Goal: Transaction & Acquisition: Purchase product/service

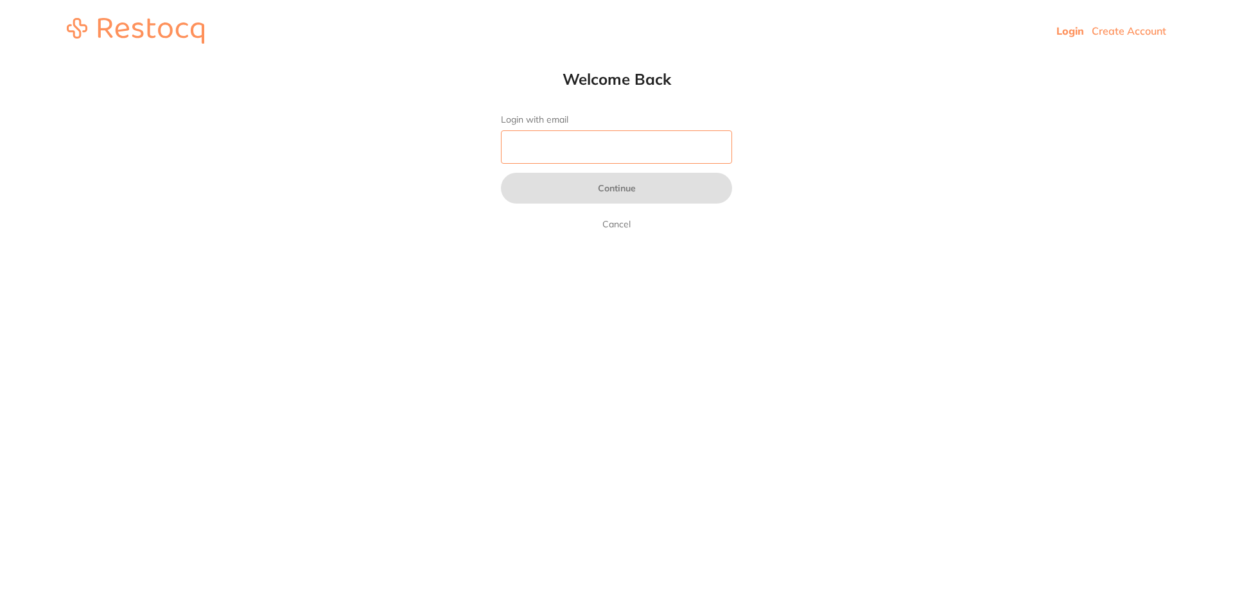
click at [621, 153] on input "Login with email" at bounding box center [616, 146] width 231 height 33
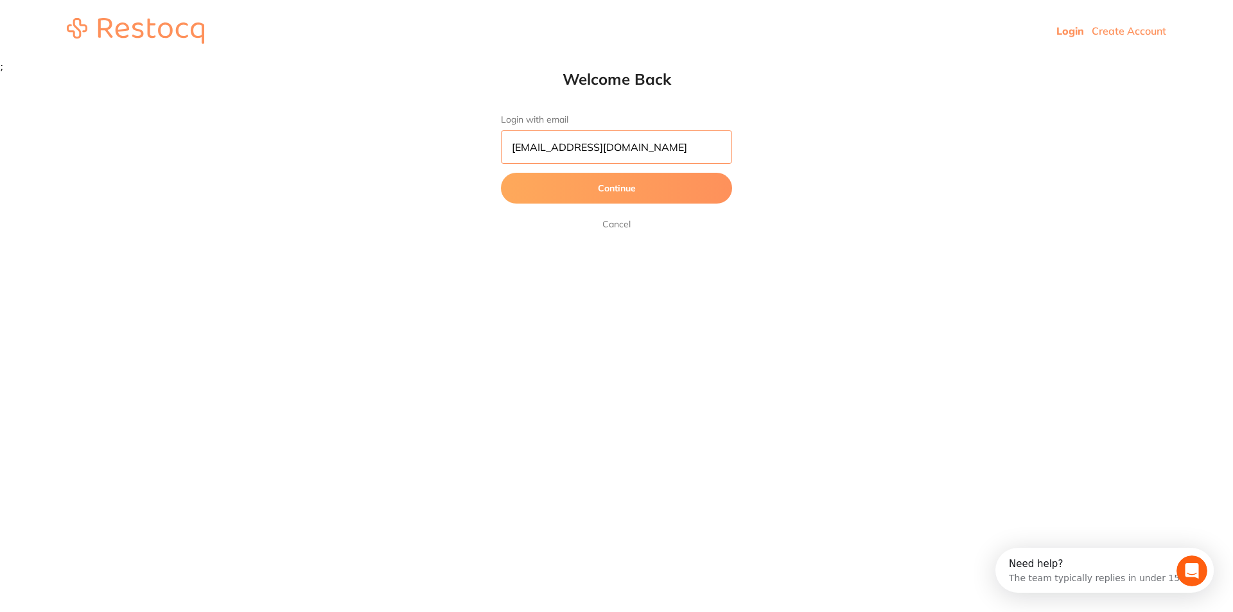
type input "[EMAIL_ADDRESS][DOMAIN_NAME]"
click at [641, 189] on button "Continue" at bounding box center [616, 188] width 231 height 31
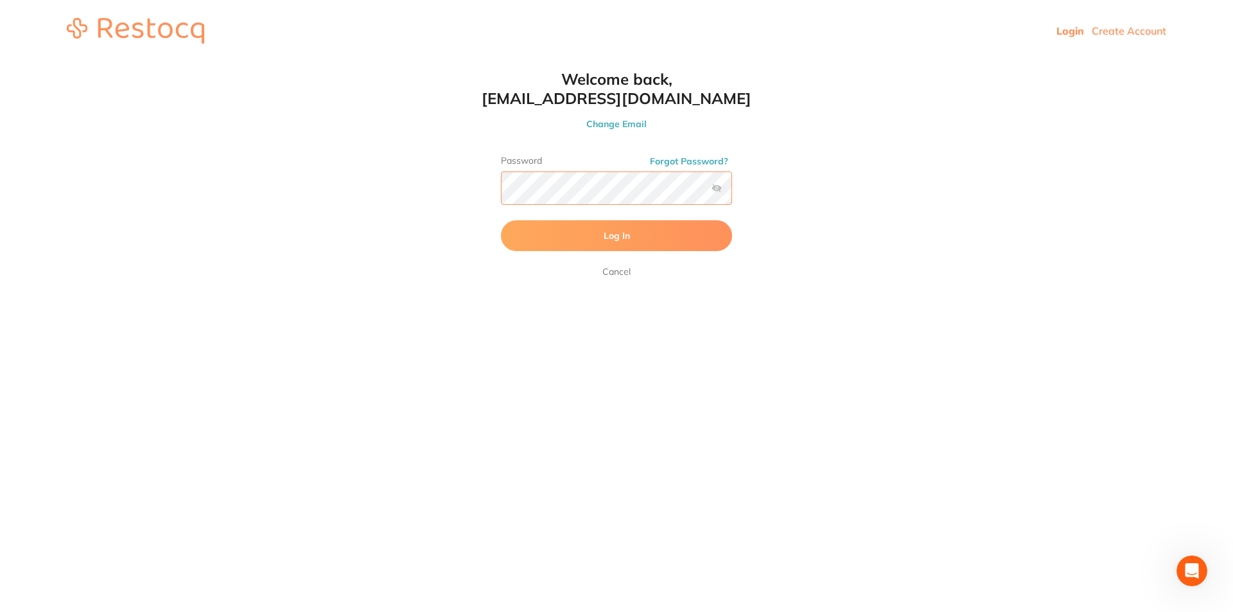
click at [501, 220] on button "Log In" at bounding box center [616, 235] width 231 height 31
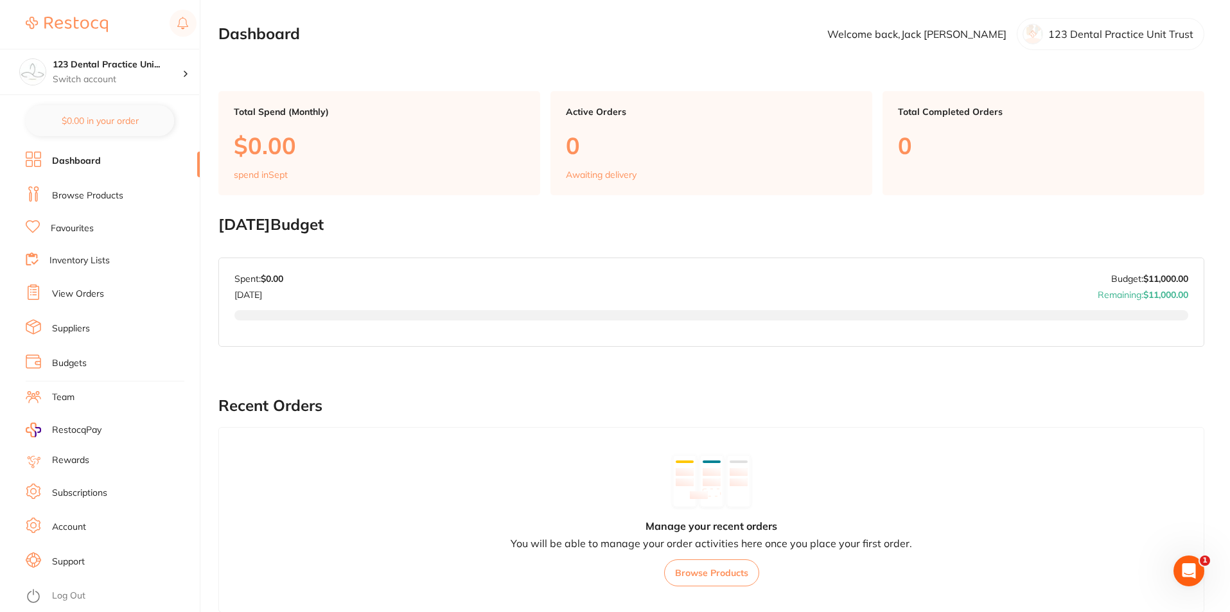
click at [85, 195] on link "Browse Products" at bounding box center [87, 195] width 71 height 13
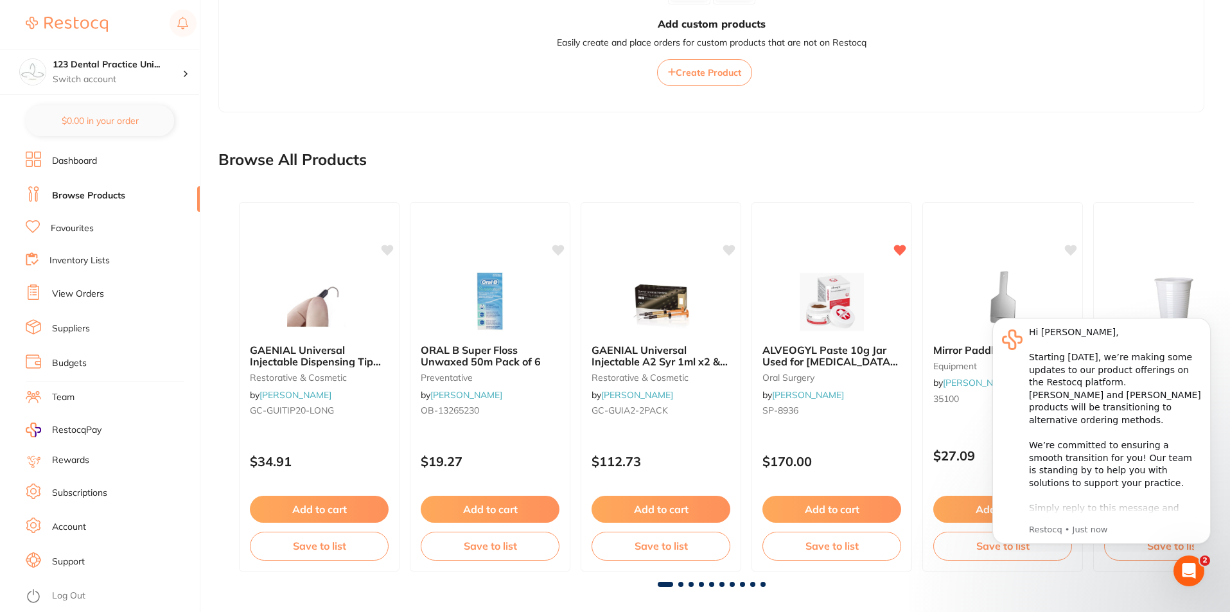
scroll to position [287, 0]
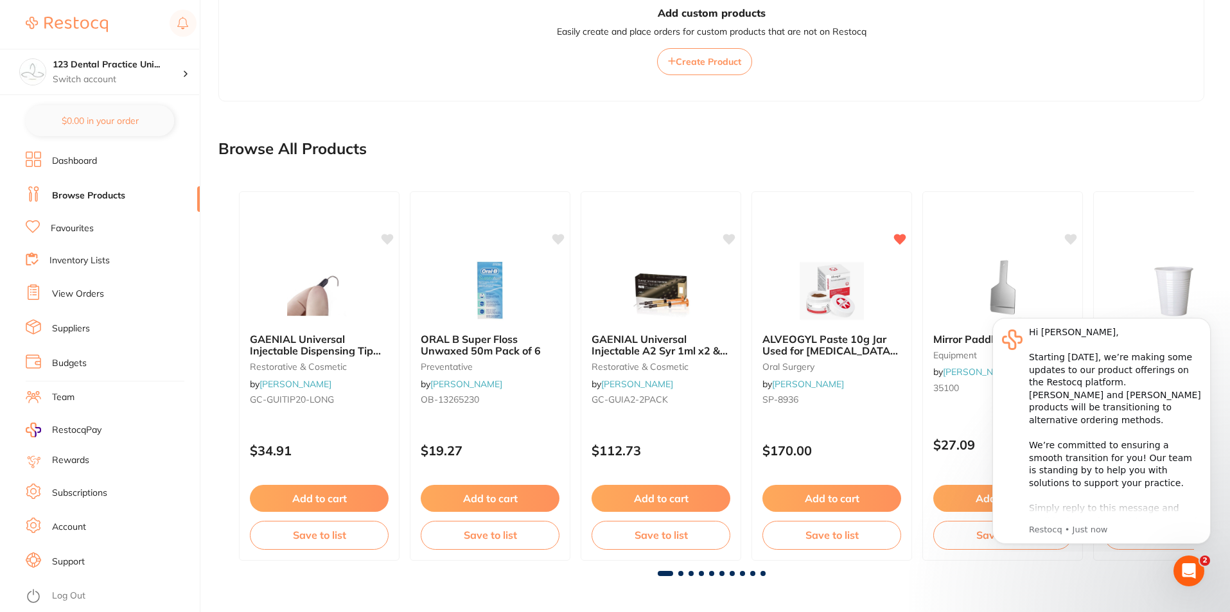
click at [1056, 125] on main "Create Product Category All Categories All Categories 3D Printing anaesthetic a…" at bounding box center [723, 162] width 1011 height 899
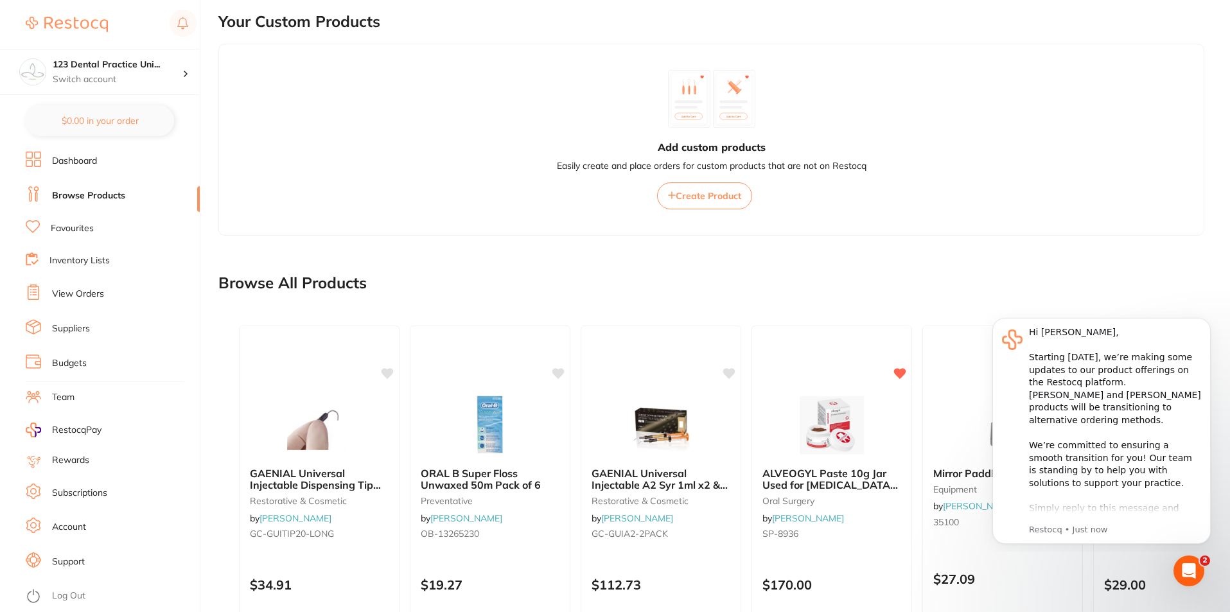
scroll to position [0, 0]
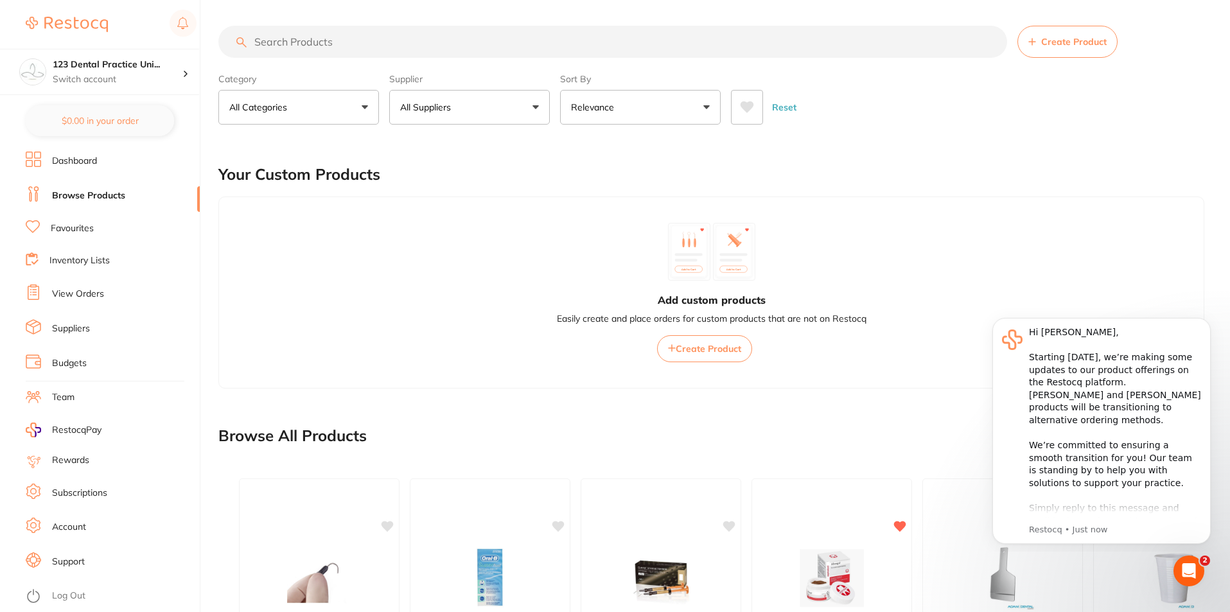
click at [329, 39] on input "search" at bounding box center [612, 42] width 788 height 32
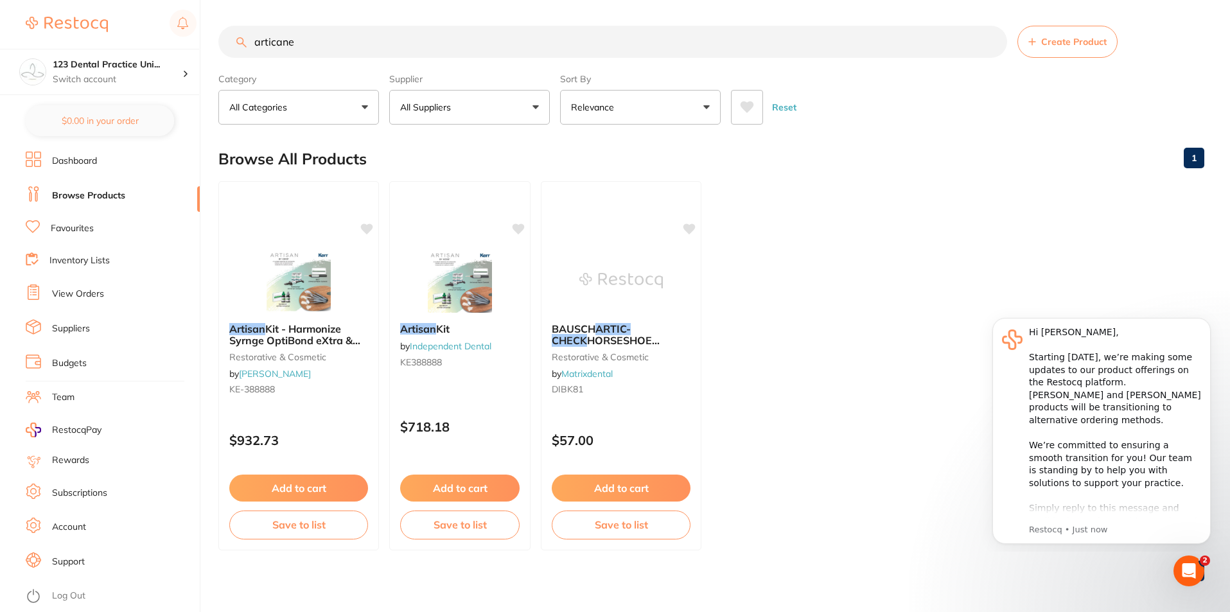
drag, startPoint x: 727, startPoint y: 448, endPoint x: 823, endPoint y: 544, distance: 135.3
click at [823, 544] on ul "Artisan Kit - Harmonize Syrnge OptiBond eXtra & NX3 Refills restorative & cosme…" at bounding box center [711, 365] width 986 height 369
click at [336, 43] on input "articane" at bounding box center [612, 42] width 788 height 32
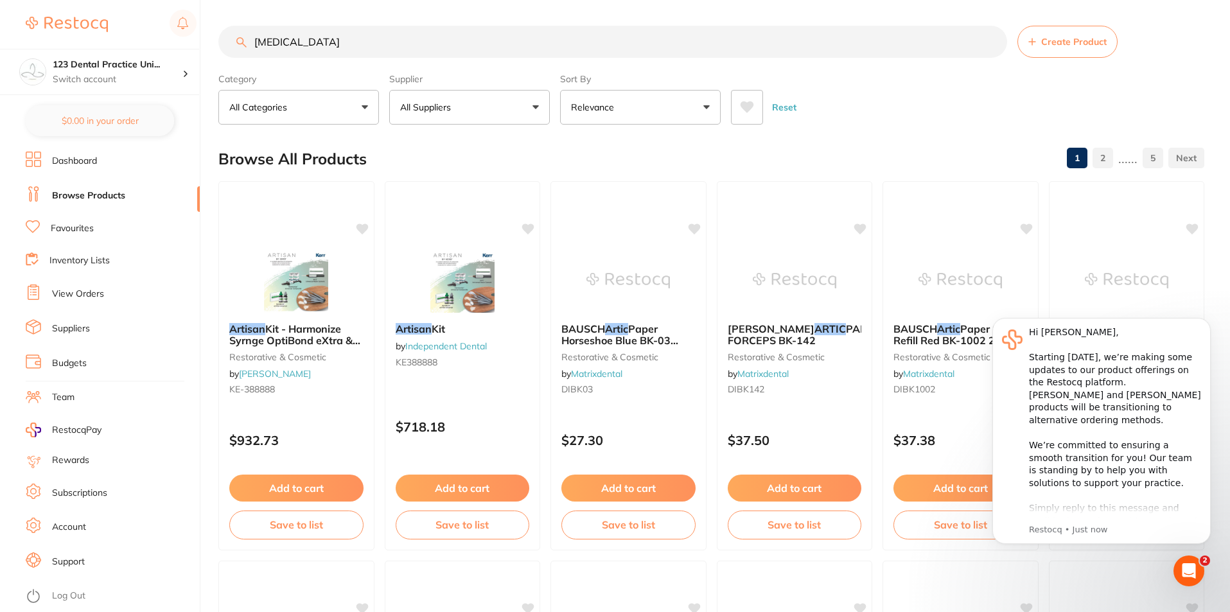
type input "[MEDICAL_DATA]"
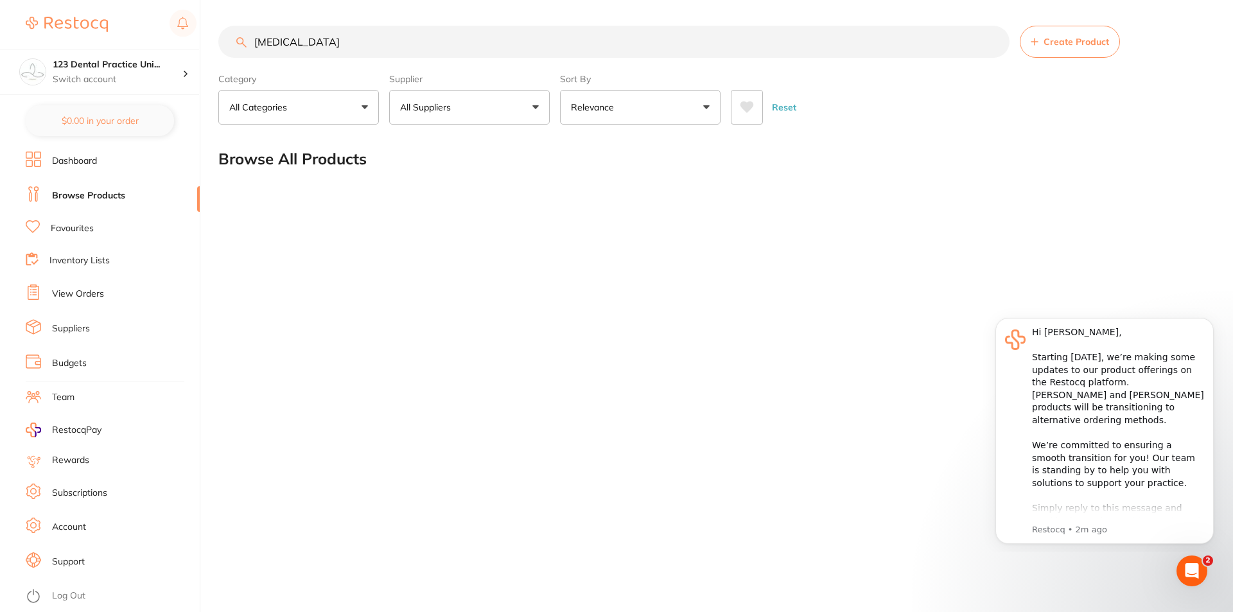
click at [80, 233] on link "Favourites" at bounding box center [72, 228] width 43 height 13
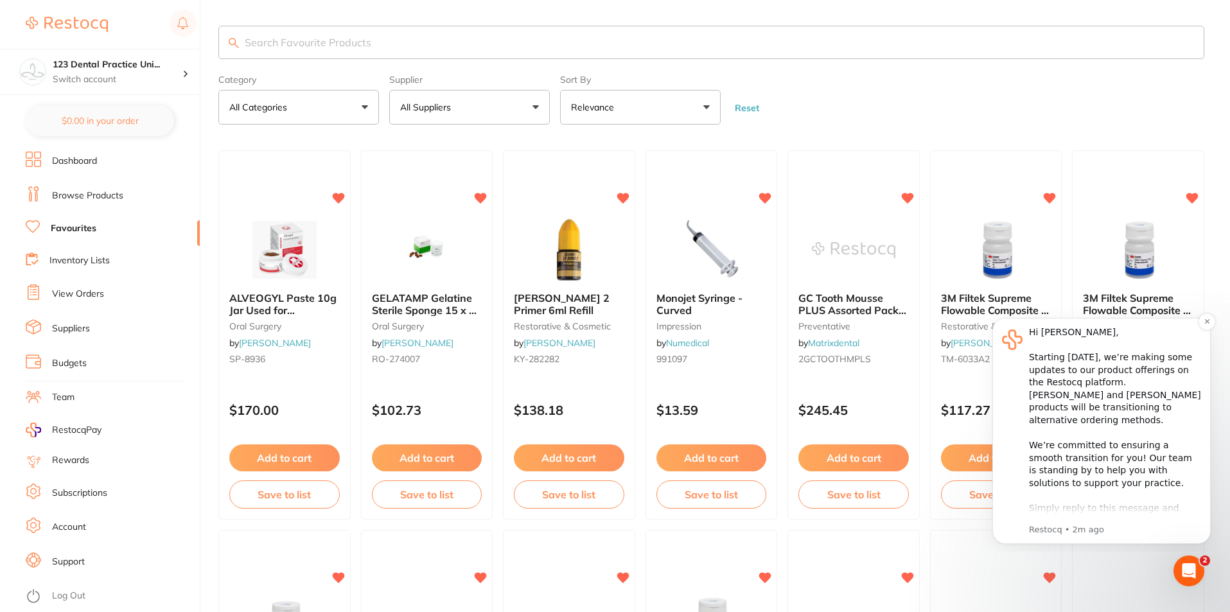
click at [1100, 516] on div "Hi [PERSON_NAME], ​ Starting [DATE], we’re making some updates to our product o…" at bounding box center [1115, 477] width 172 height 302
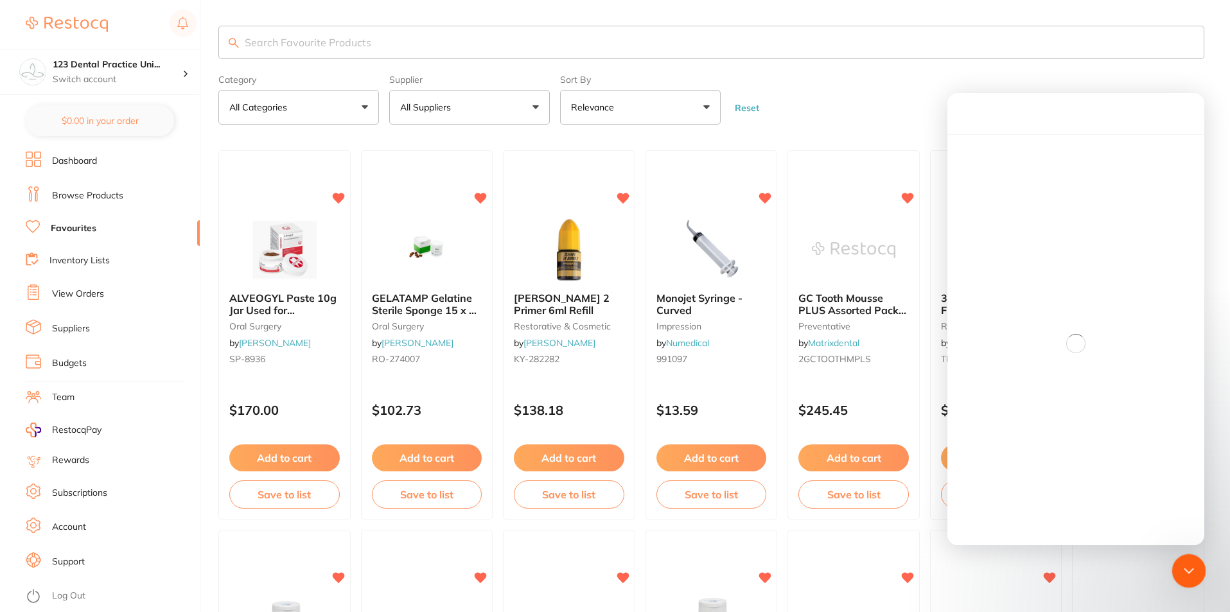
click at [1199, 575] on div "Close Intercom Messenger" at bounding box center [1186, 568] width 31 height 31
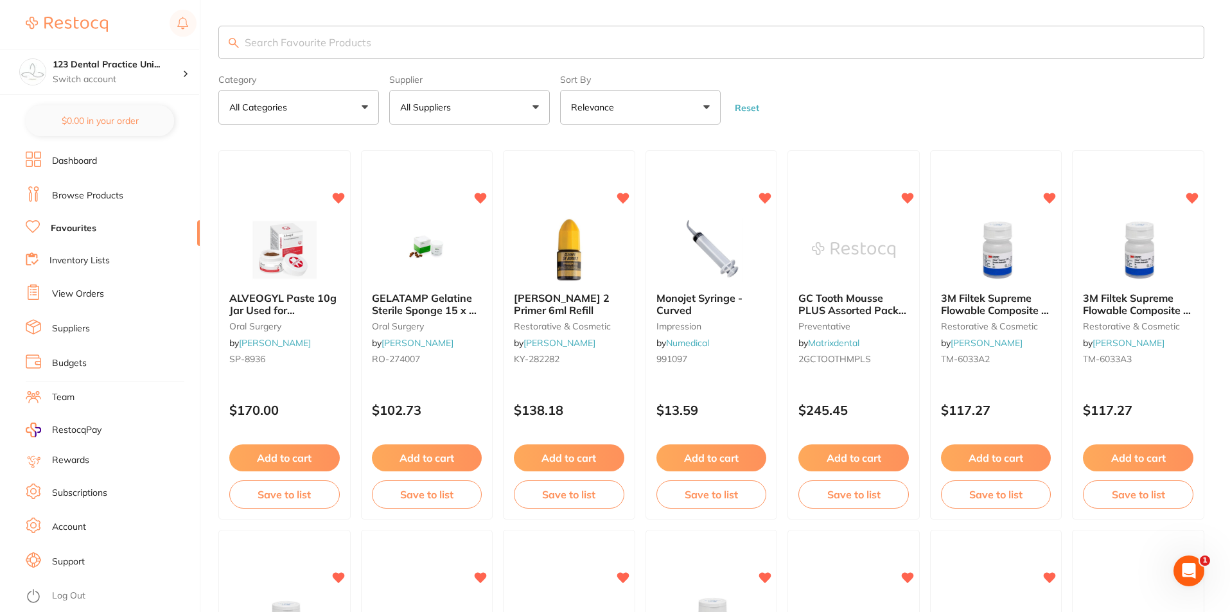
click at [322, 36] on input "search" at bounding box center [711, 42] width 986 height 33
type input "surgical suction"
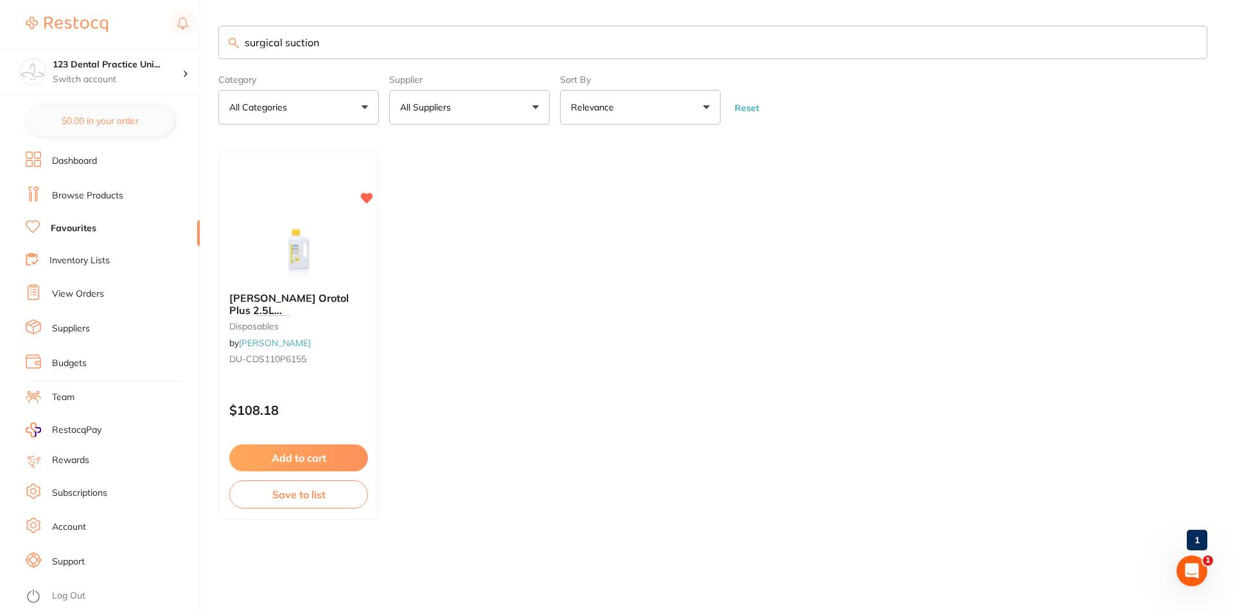
click at [83, 157] on link "Dashboard" at bounding box center [74, 161] width 45 height 13
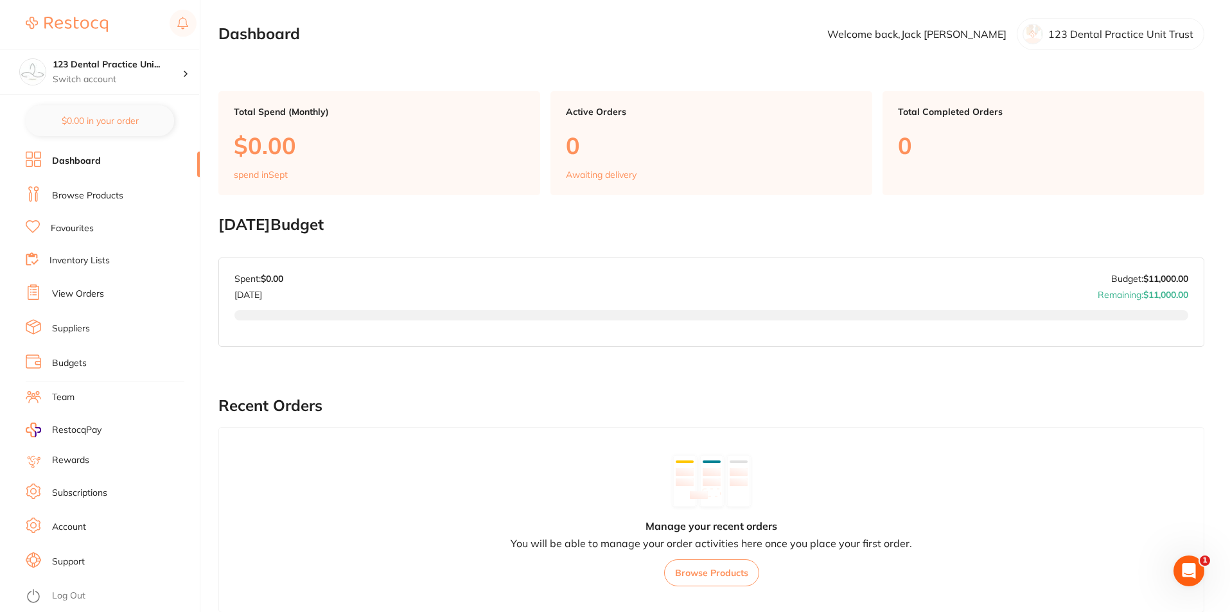
click at [58, 161] on link "Dashboard" at bounding box center [76, 161] width 49 height 13
click at [69, 192] on link "Browse Products" at bounding box center [87, 195] width 71 height 13
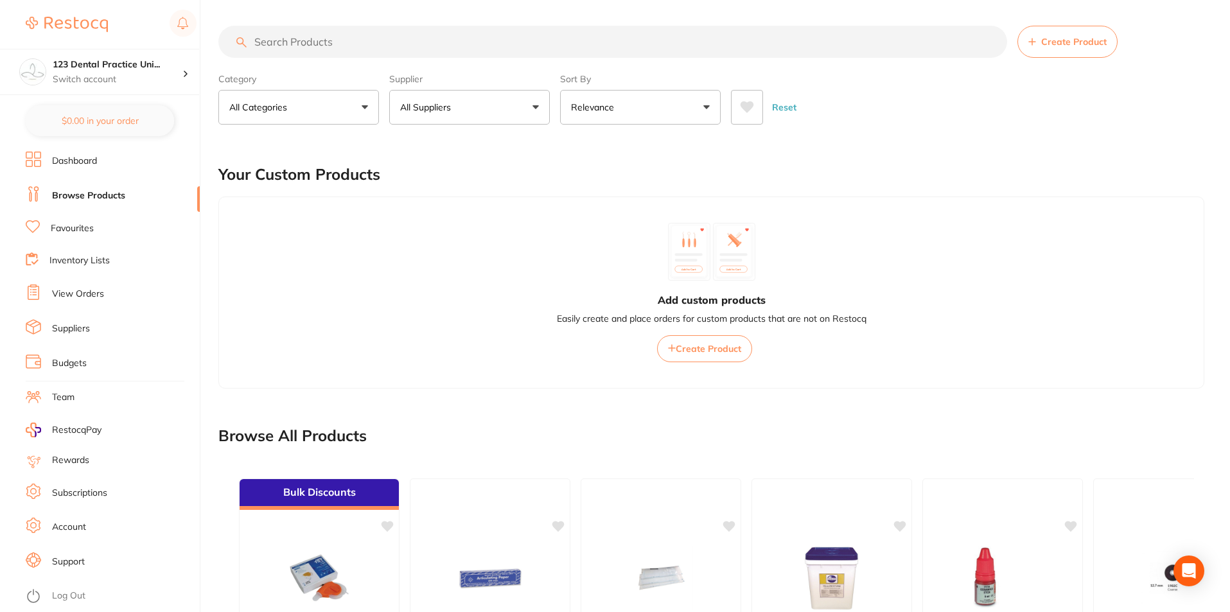
click at [324, 48] on input "search" at bounding box center [612, 42] width 788 height 32
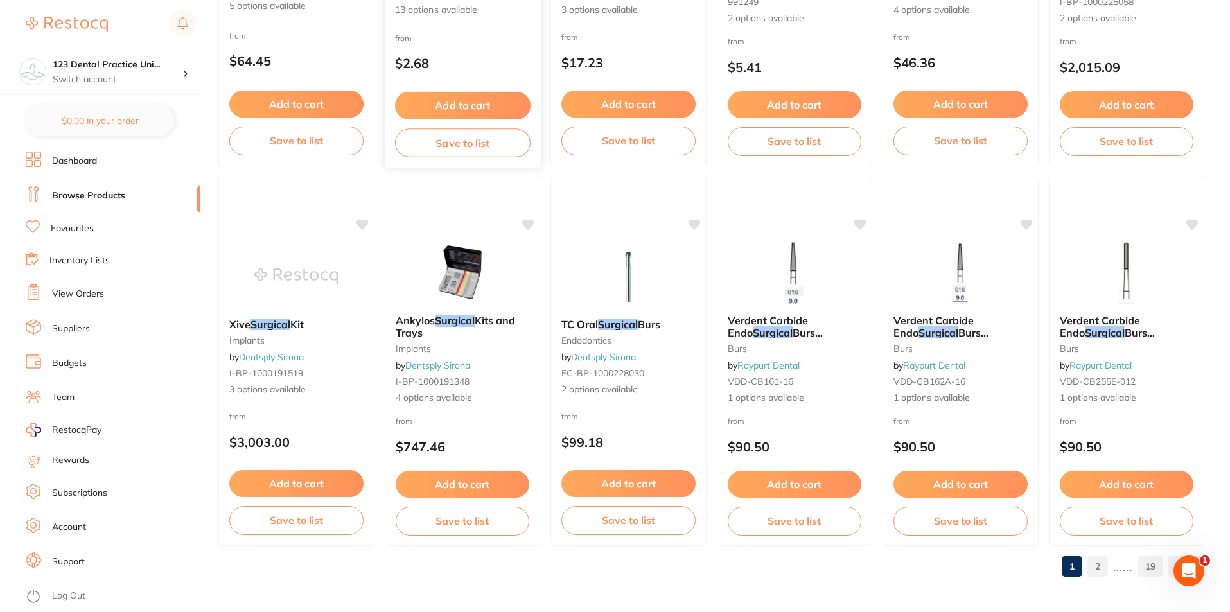
scroll to position [3041, 0]
click at [1099, 568] on link "2" at bounding box center [1097, 566] width 21 height 26
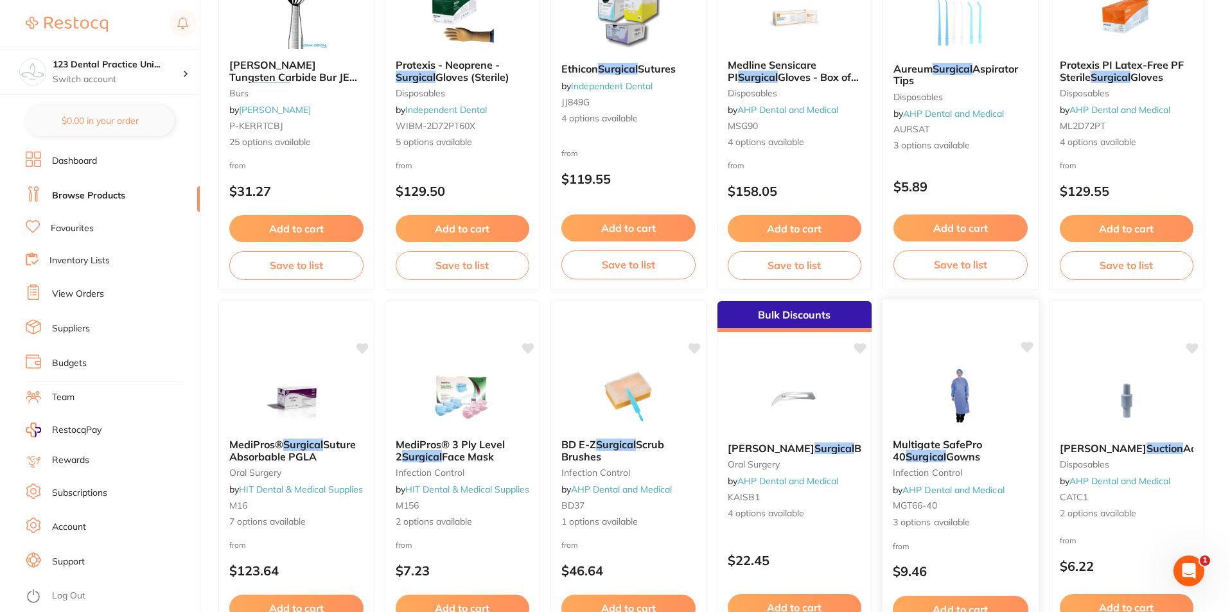
scroll to position [642, 0]
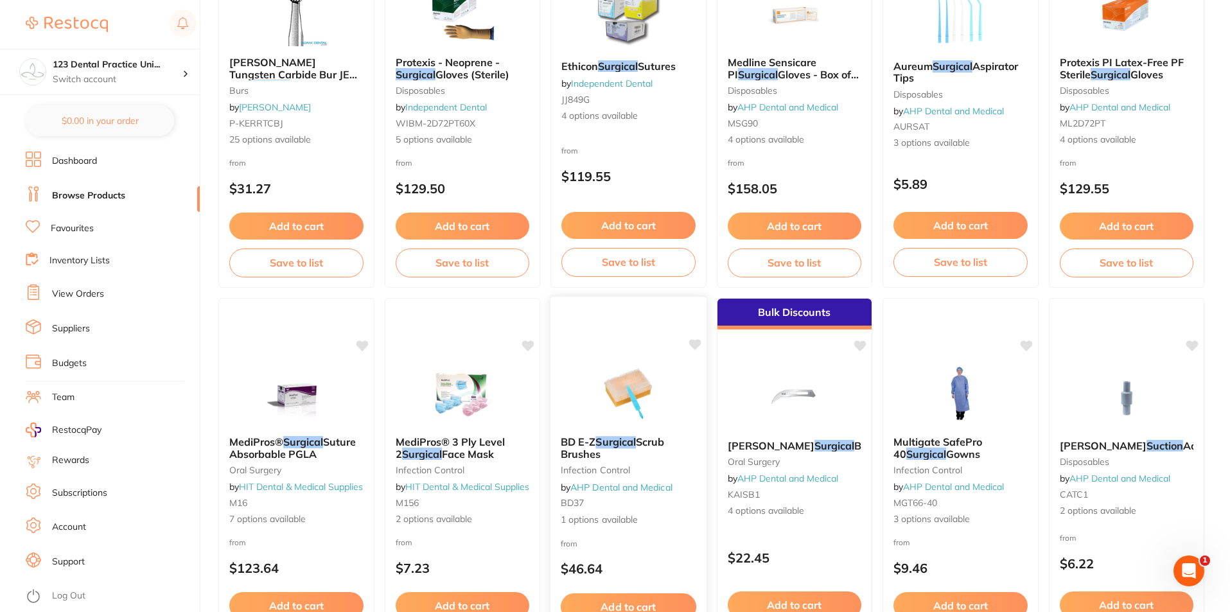
click at [584, 440] on span "BD E-Z" at bounding box center [578, 441] width 35 height 13
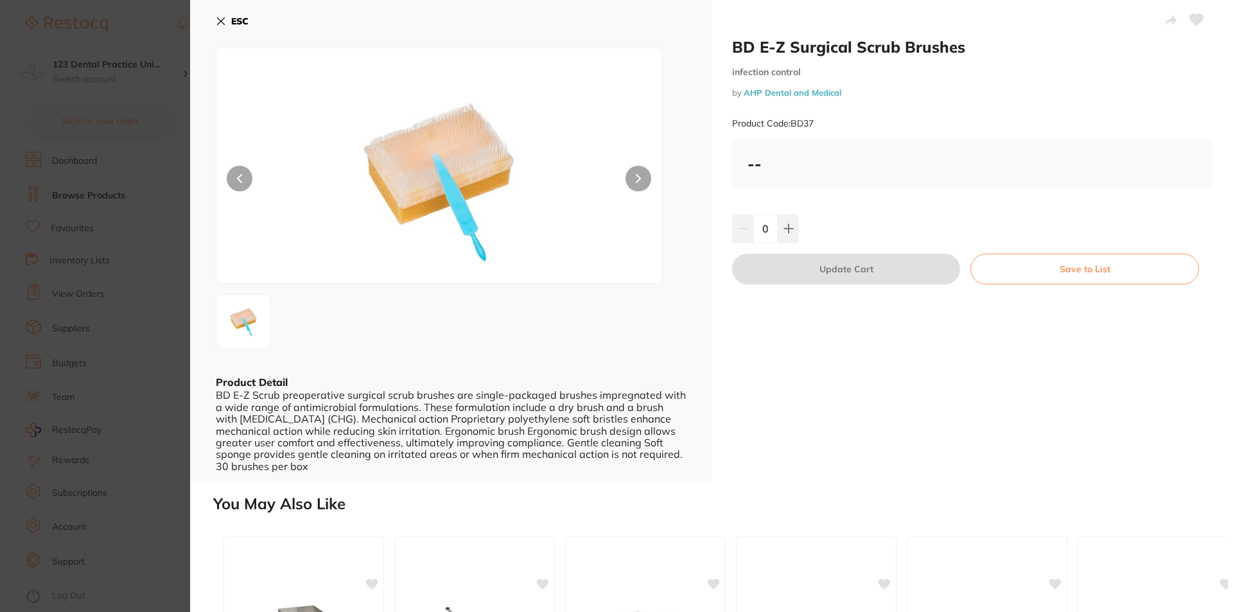
click at [650, 177] on div at bounding box center [439, 166] width 446 height 236
click at [642, 180] on button at bounding box center [638, 179] width 26 height 26
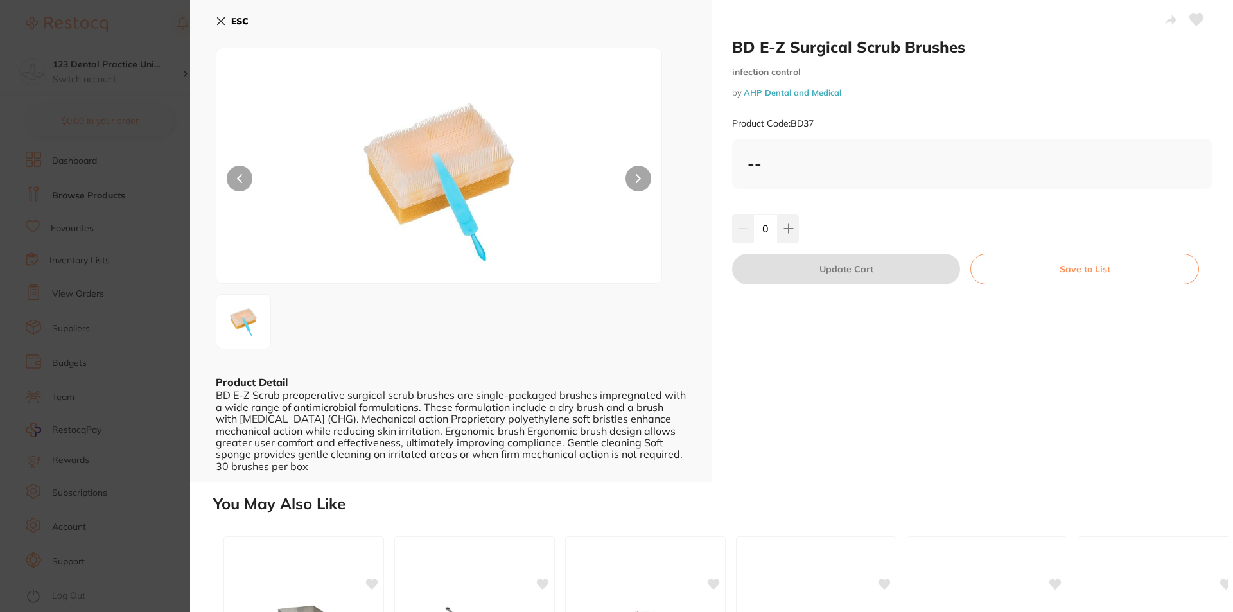
click at [642, 180] on button at bounding box center [638, 179] width 26 height 26
click at [222, 16] on icon at bounding box center [221, 21] width 10 height 10
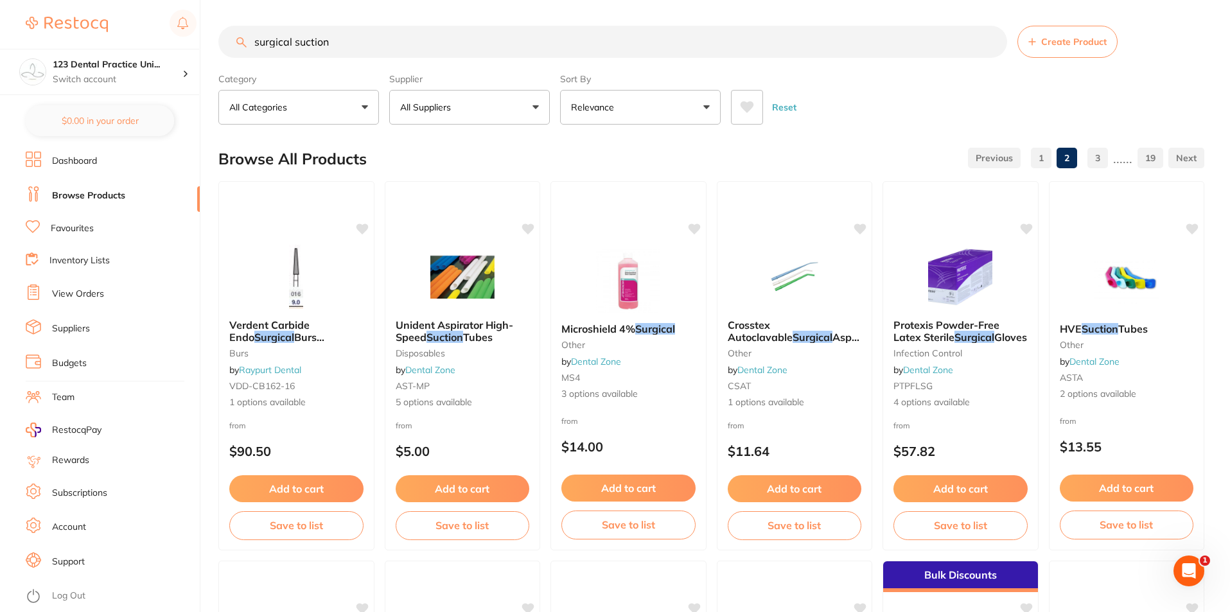
drag, startPoint x: 356, startPoint y: 46, endPoint x: 89, endPoint y: 39, distance: 266.6
click at [89, 39] on div "$0.00 123 Dental Practice Uni... Switch account 123 Dental Practice Unit Trust …" at bounding box center [615, 306] width 1230 height 612
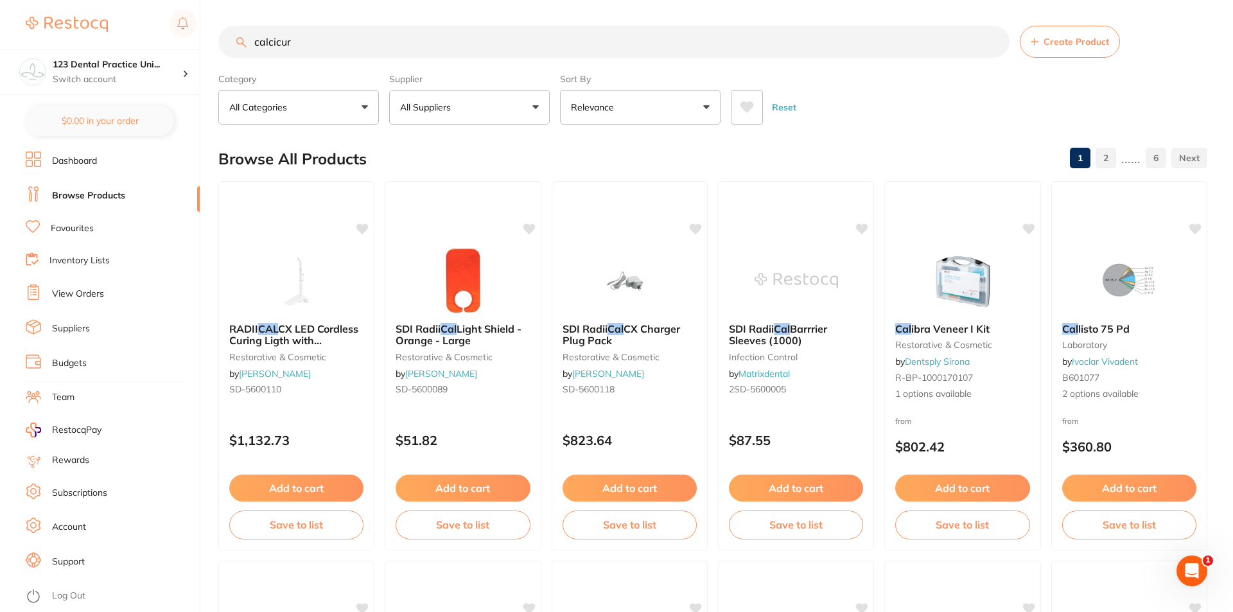
type input "calcicur"
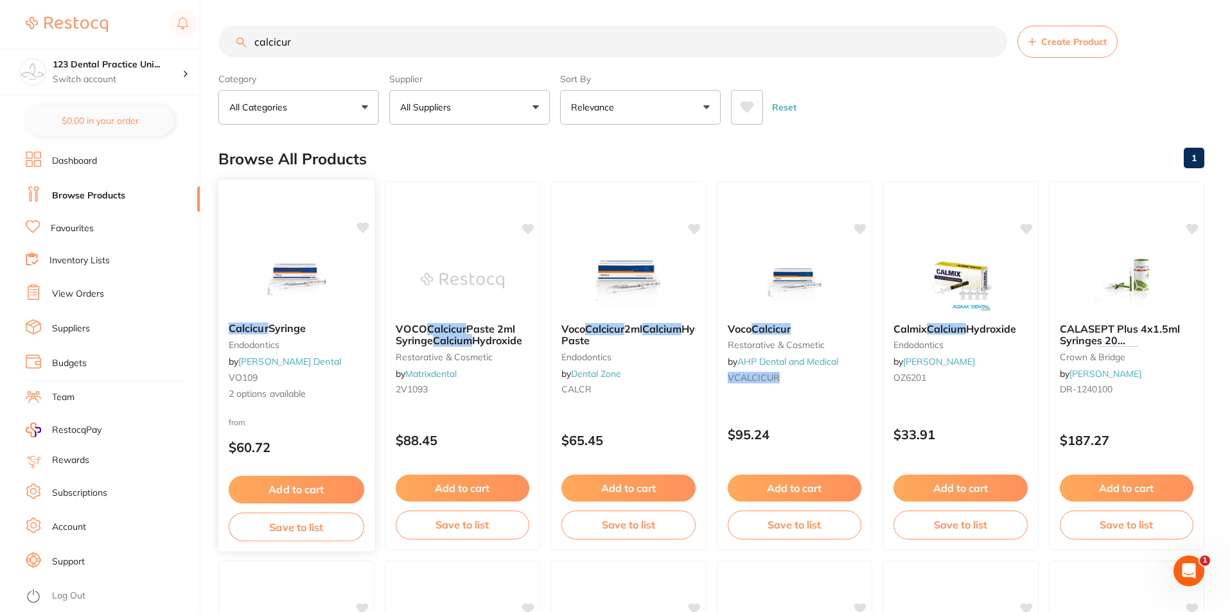
click at [299, 362] on link "[PERSON_NAME] Dental" at bounding box center [289, 362] width 103 height 12
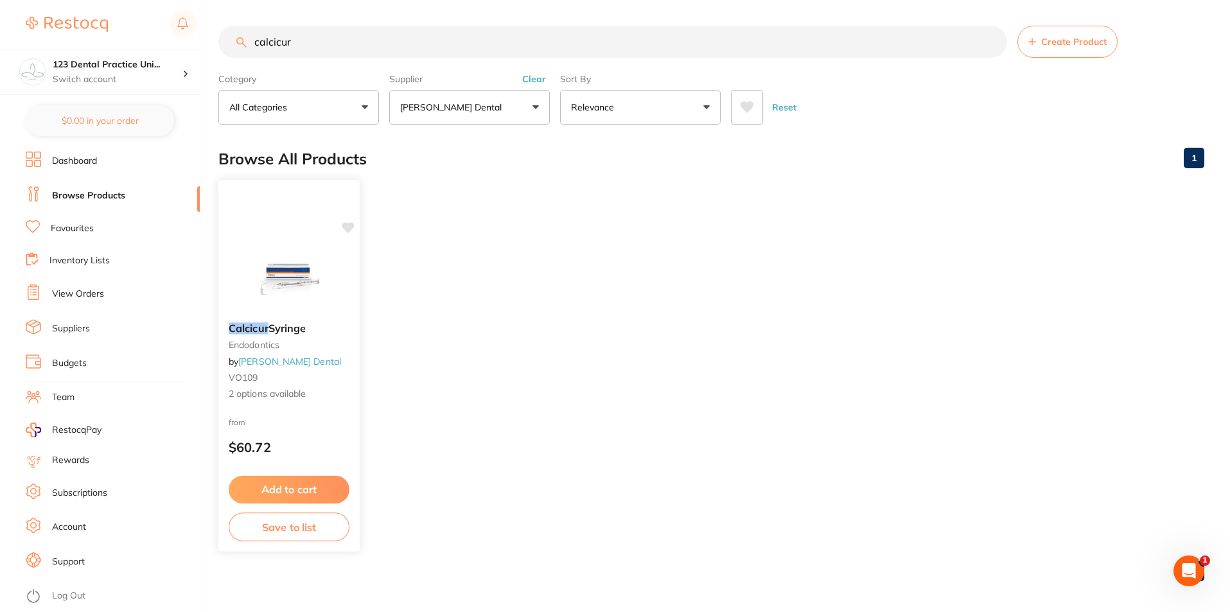
click at [317, 333] on b "Calcicur Syringe" at bounding box center [289, 328] width 121 height 12
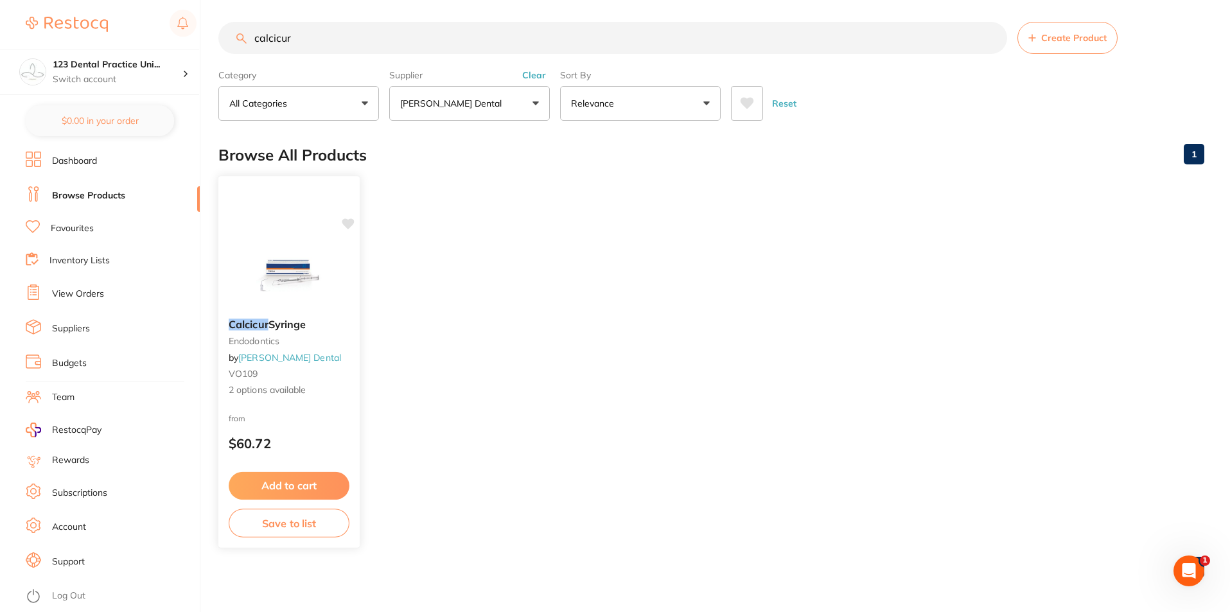
click at [270, 330] on span "Syringe" at bounding box center [287, 324] width 38 height 13
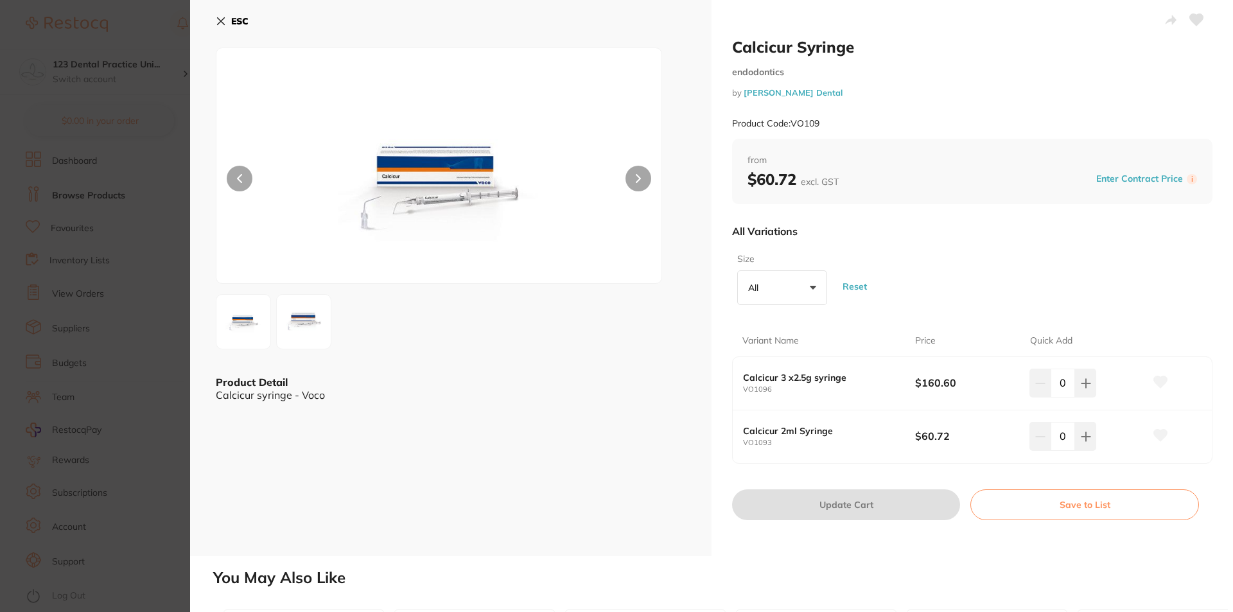
click at [640, 178] on button at bounding box center [638, 179] width 26 height 26
click at [634, 180] on button at bounding box center [638, 179] width 26 height 26
click at [633, 180] on button at bounding box center [638, 179] width 26 height 26
click at [754, 91] on link "[PERSON_NAME] Dental" at bounding box center [793, 92] width 99 height 10
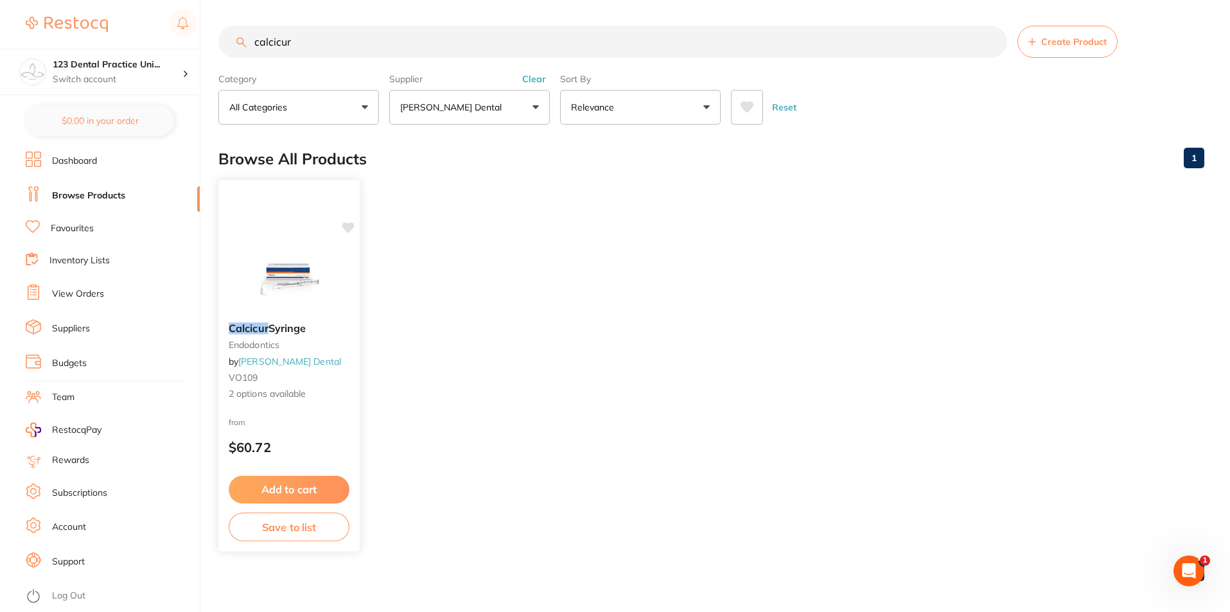
click at [292, 363] on link "[PERSON_NAME] Dental" at bounding box center [289, 362] width 103 height 12
click at [318, 485] on button "Add to cart" at bounding box center [289, 490] width 121 height 28
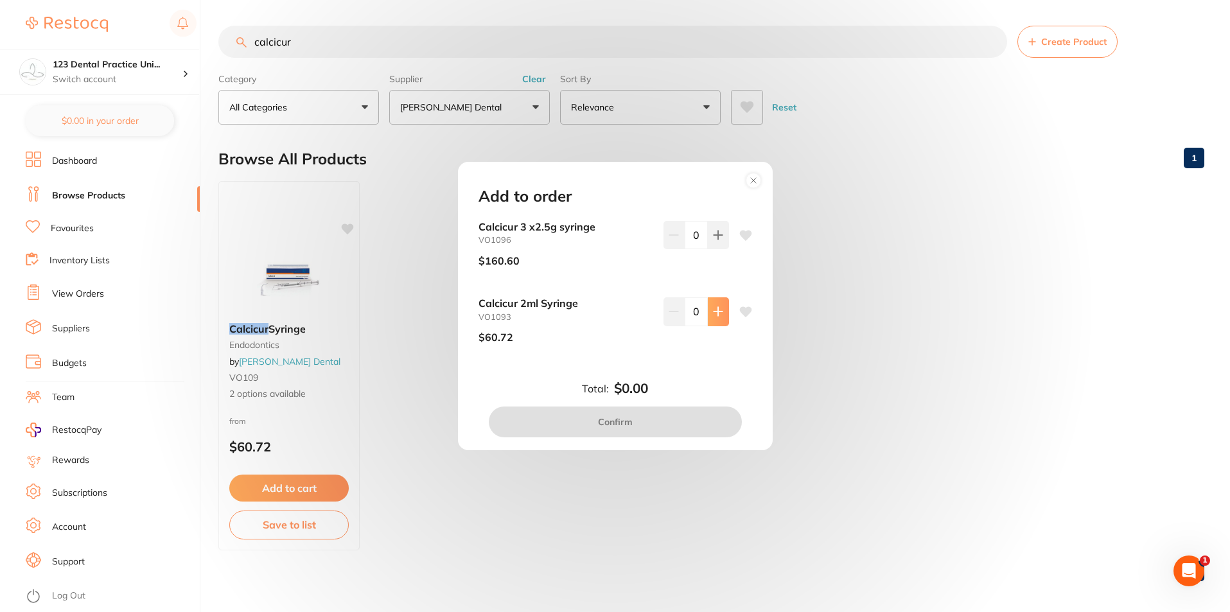
click at [710, 318] on button at bounding box center [718, 311] width 21 height 28
type input "1"
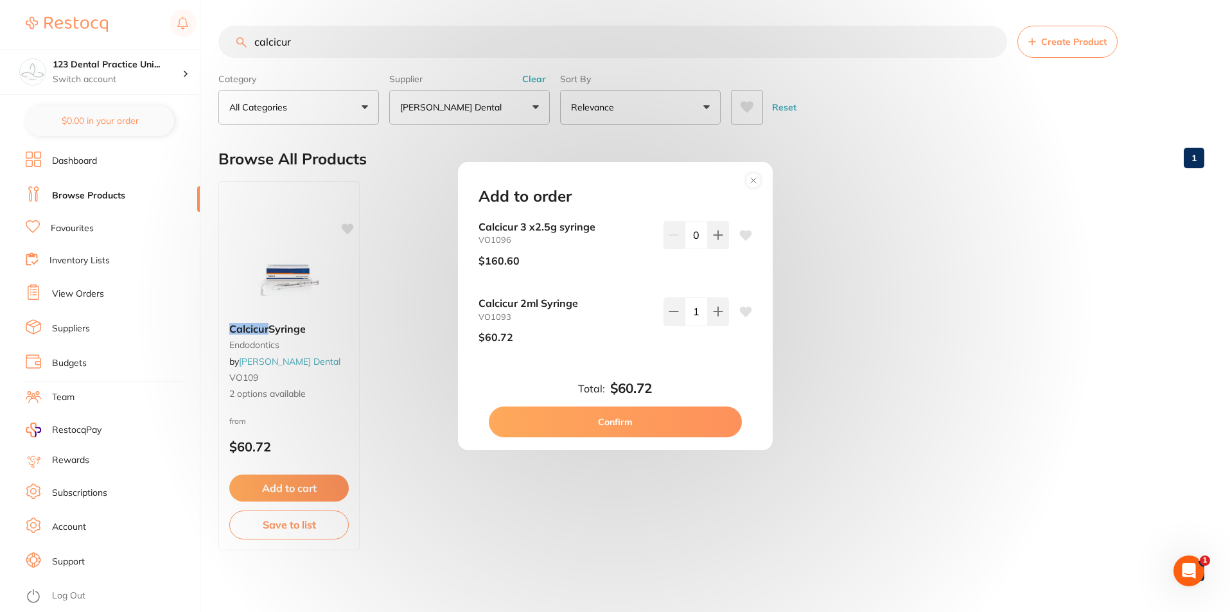
click at [634, 426] on button "Confirm" at bounding box center [615, 421] width 253 height 31
checkbox input "false"
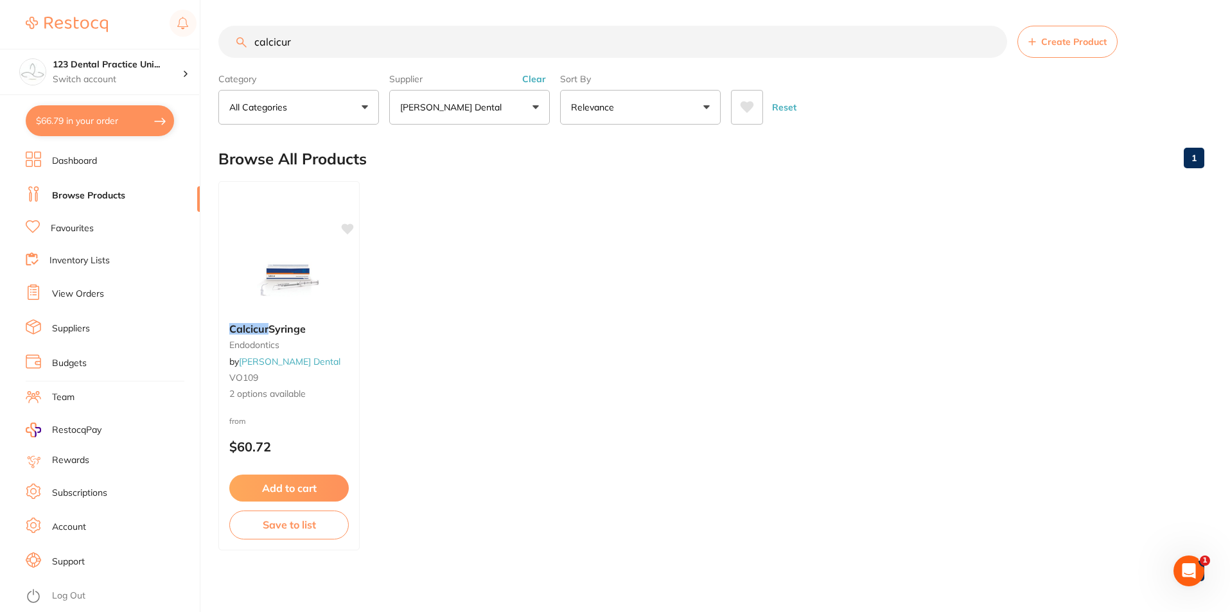
drag, startPoint x: 326, startPoint y: 44, endPoint x: 89, endPoint y: 35, distance: 237.7
click at [89, 35] on div "$66.79 123 Dental Practice Uni... Switch account 123 Dental Practice Unit Trust…" at bounding box center [615, 306] width 1230 height 612
type input "dical applicator"
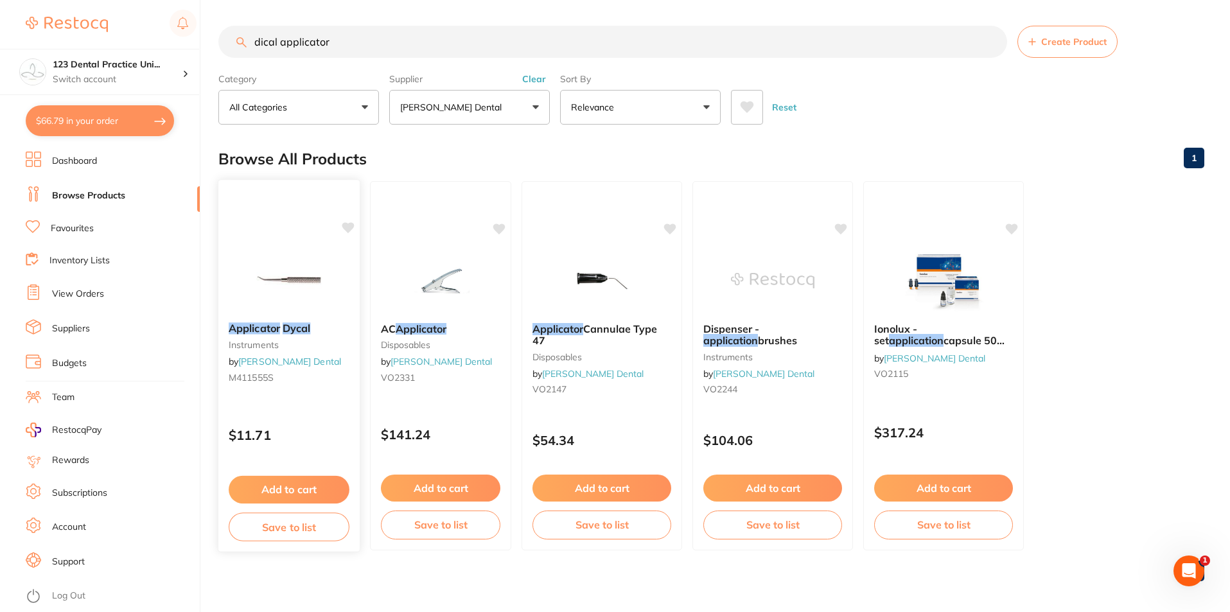
click at [293, 279] on img at bounding box center [289, 279] width 84 height 65
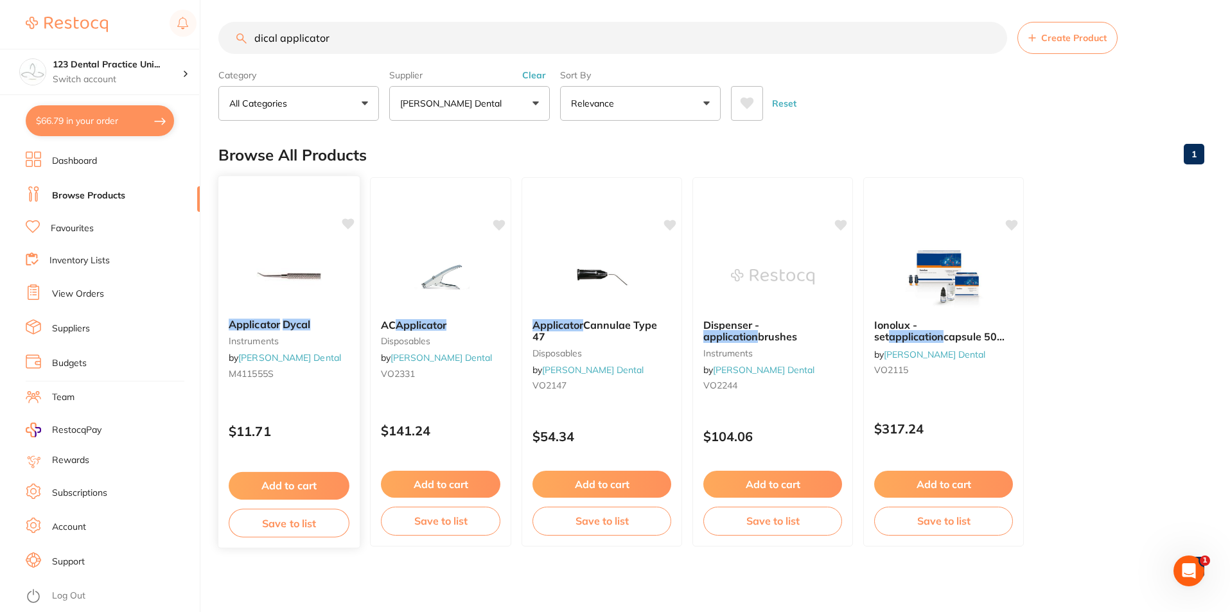
click at [289, 318] on em "Dycal" at bounding box center [297, 324] width 28 height 13
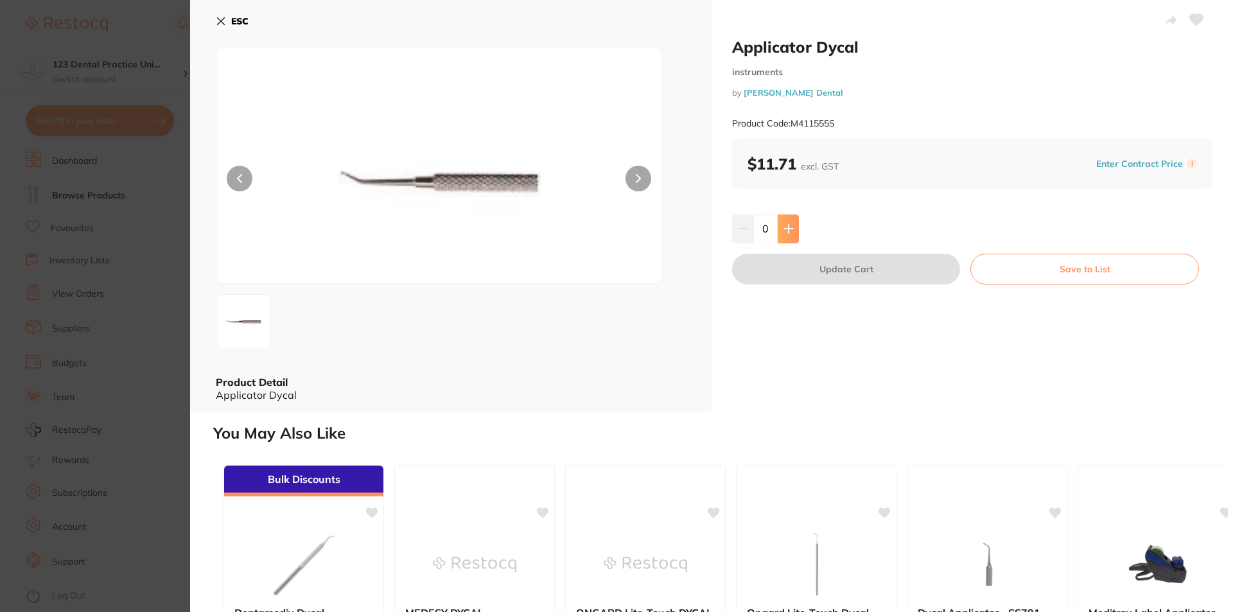
click at [785, 229] on icon at bounding box center [788, 229] width 8 height 8
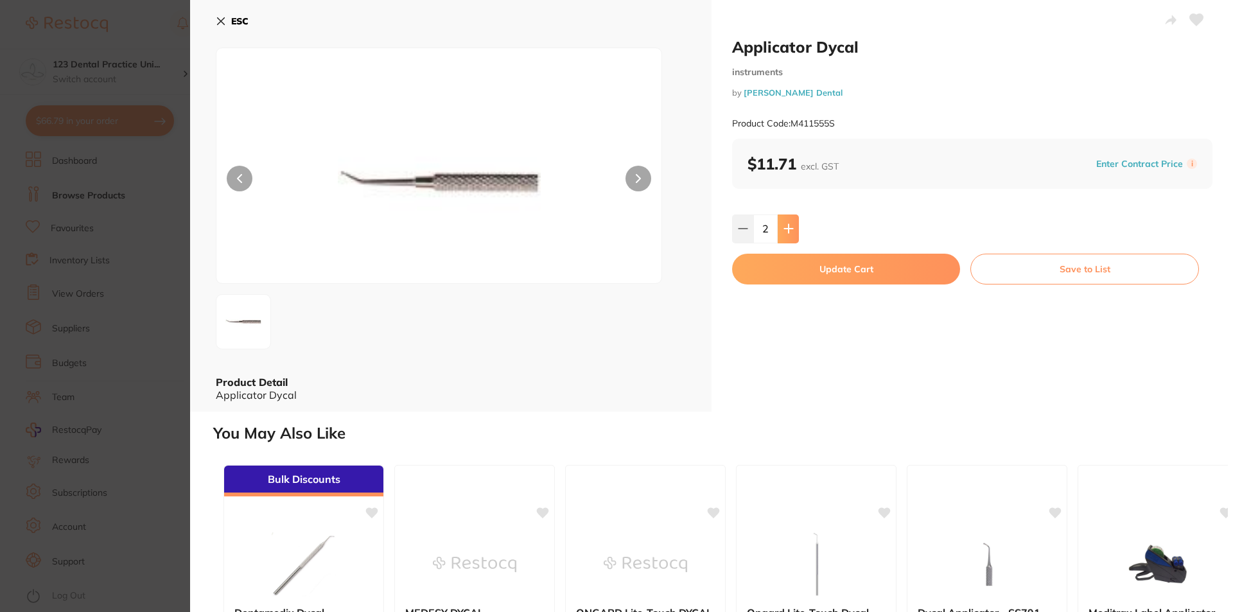
click at [785, 229] on icon at bounding box center [788, 229] width 8 height 8
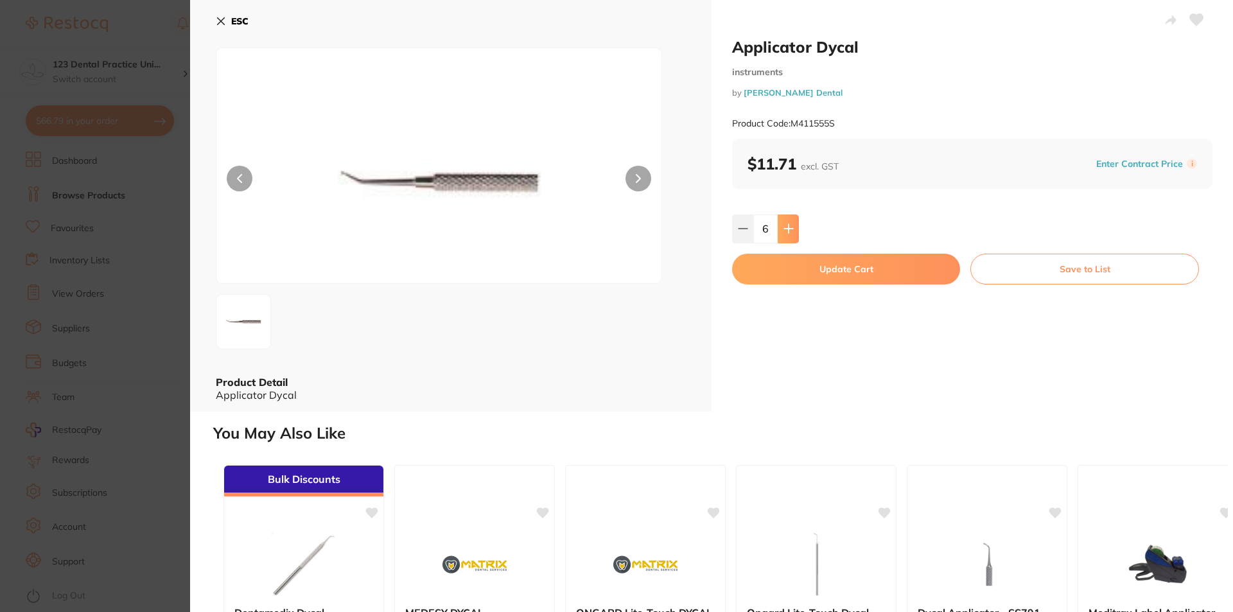
type input "7"
click at [1099, 276] on button "Save to List" at bounding box center [1084, 269] width 229 height 31
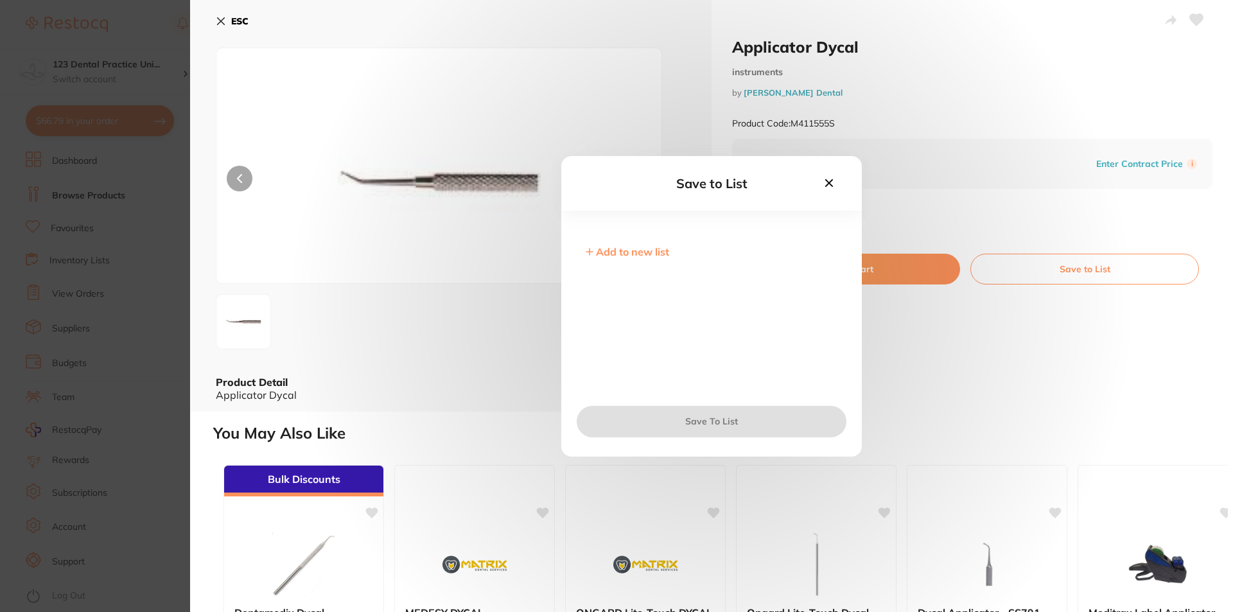
click at [833, 182] on icon at bounding box center [829, 183] width 14 height 14
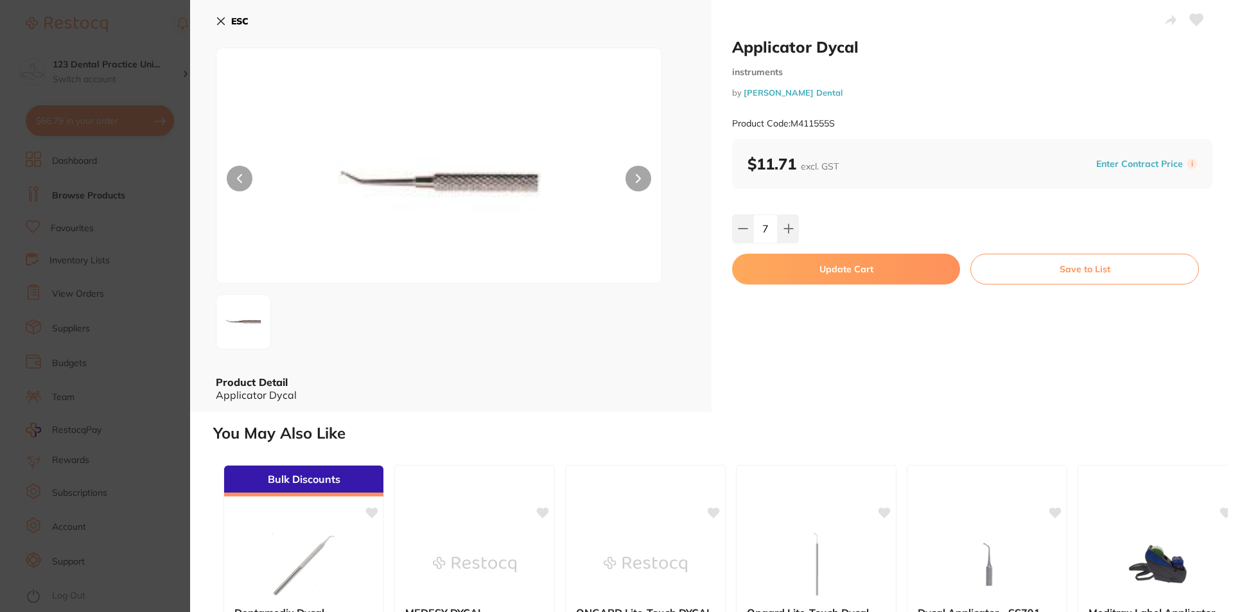
click at [234, 19] on b "ESC" at bounding box center [239, 21] width 17 height 12
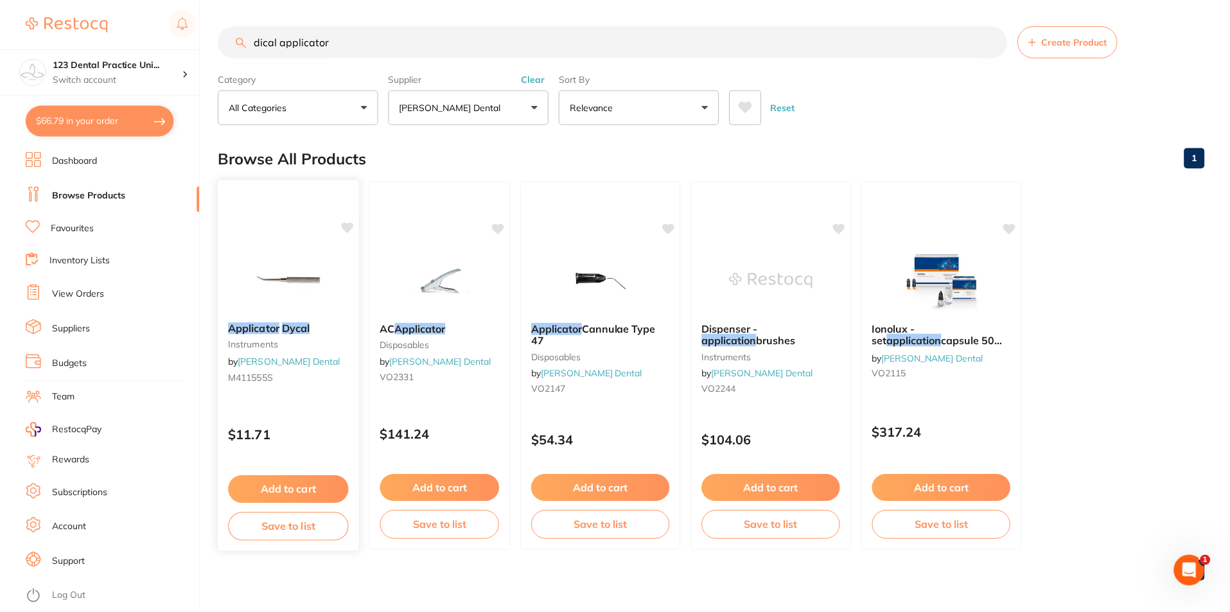
scroll to position [4, 0]
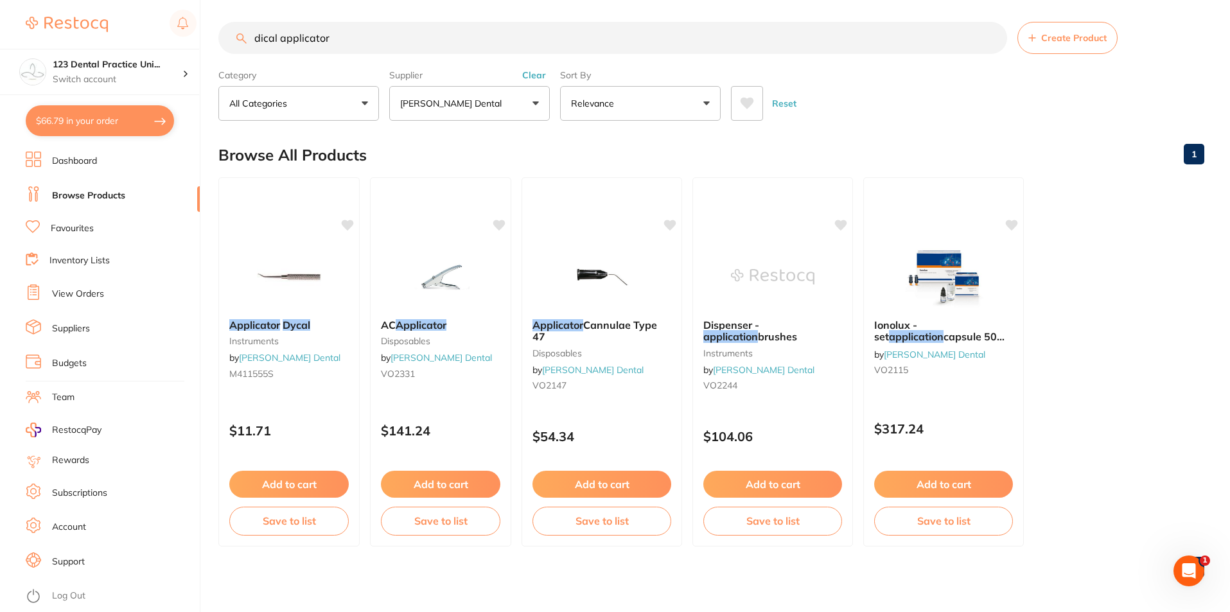
click at [297, 486] on button "Add to cart" at bounding box center [288, 484] width 119 height 27
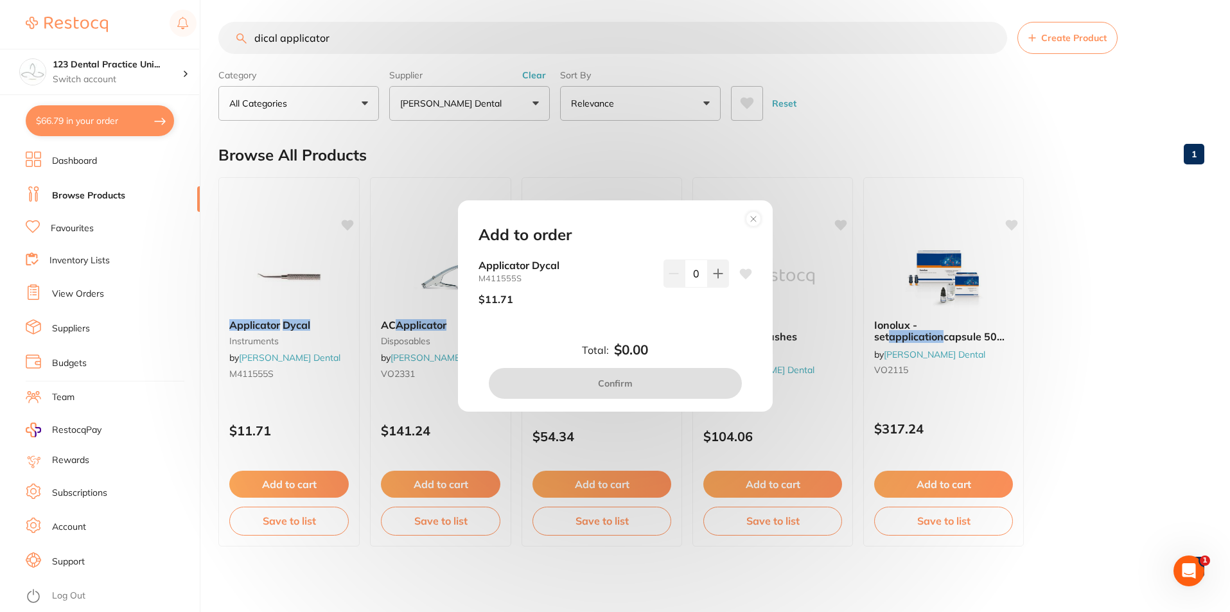
scroll to position [0, 0]
click at [713, 271] on icon at bounding box center [718, 273] width 10 height 10
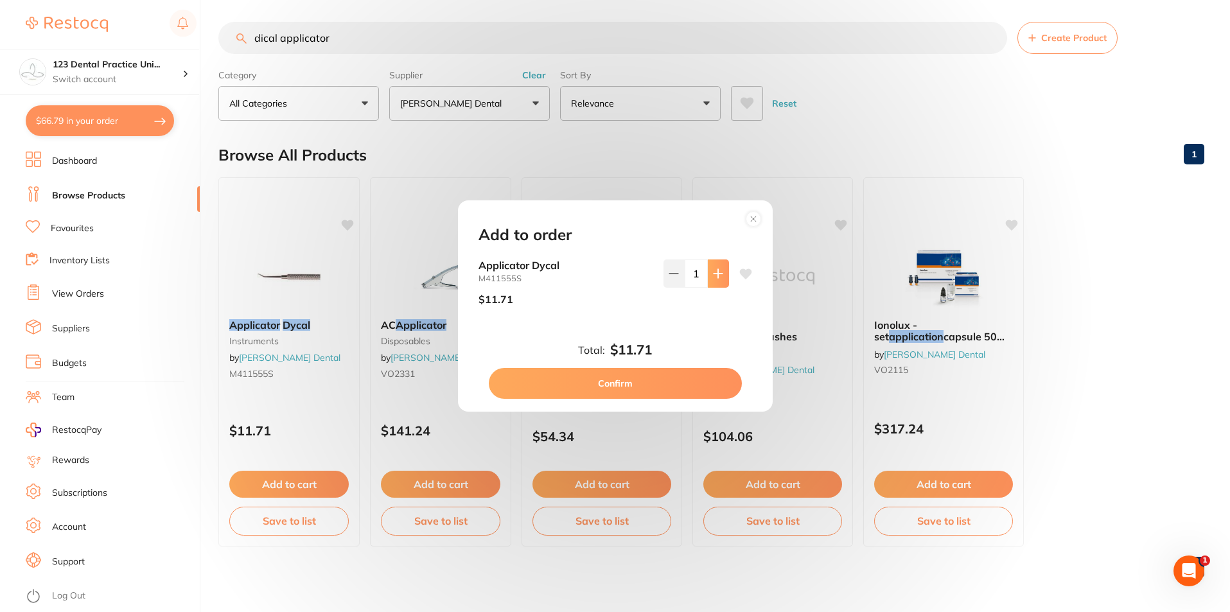
click at [713, 271] on icon at bounding box center [718, 273] width 10 height 10
type input "5"
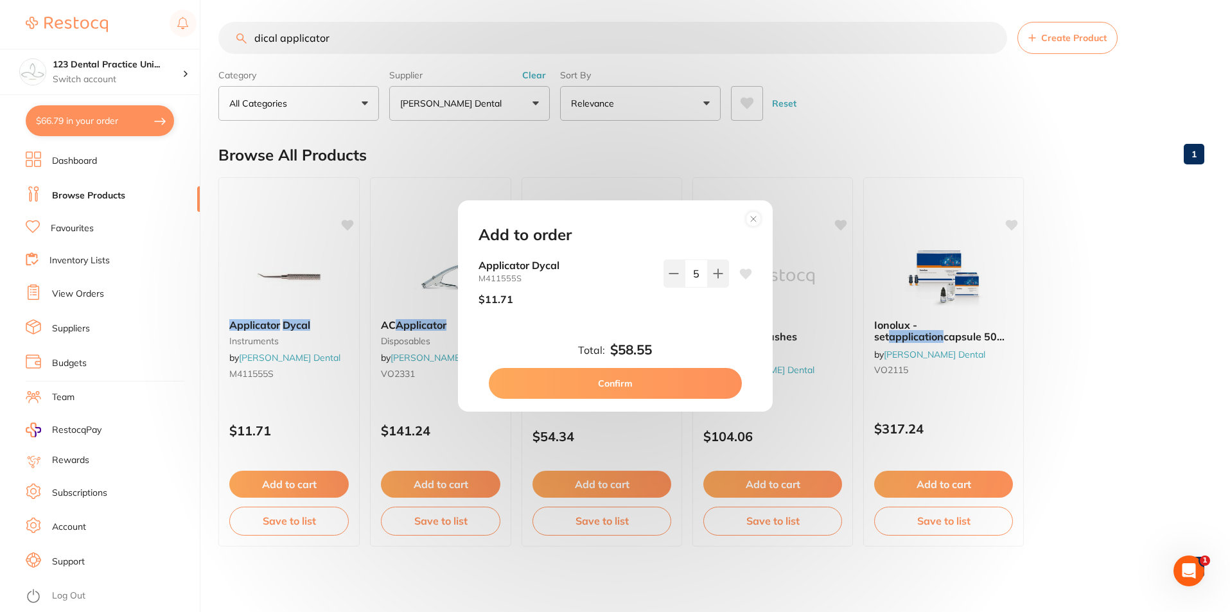
click at [629, 383] on button "Confirm" at bounding box center [615, 383] width 253 height 31
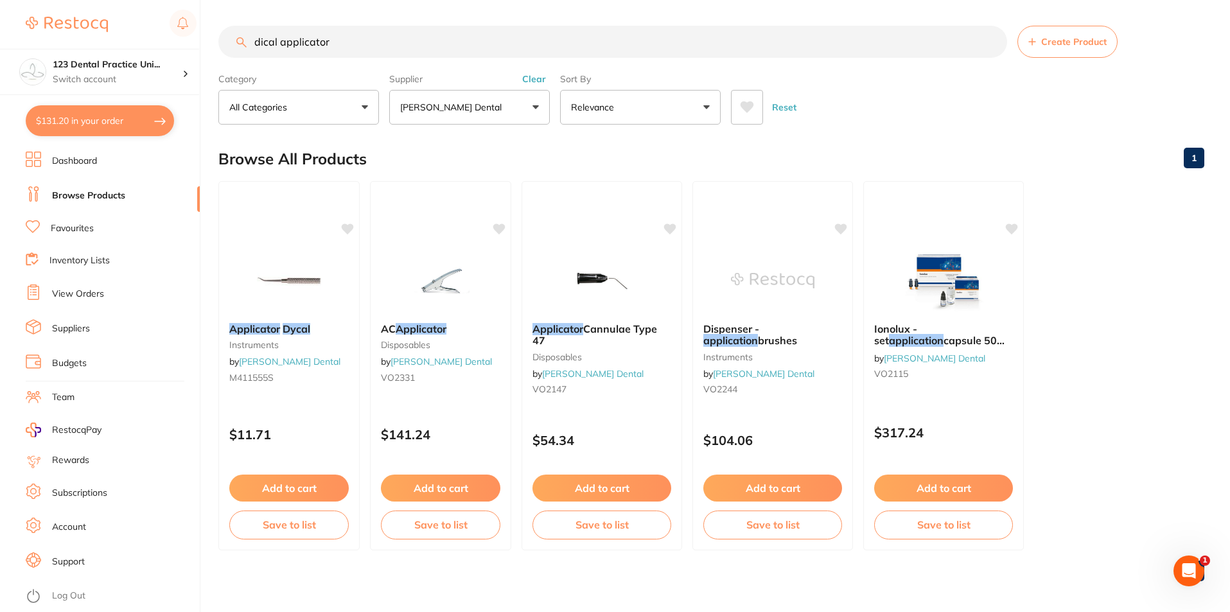
click at [363, 29] on input "dical applicator" at bounding box center [612, 42] width 788 height 32
drag, startPoint x: 316, startPoint y: 53, endPoint x: 143, endPoint y: 57, distance: 172.8
click at [143, 57] on div "$131.20 123 Dental Practice Uni... Switch account 123 Dental Practice Unit Trus…" at bounding box center [615, 306] width 1230 height 612
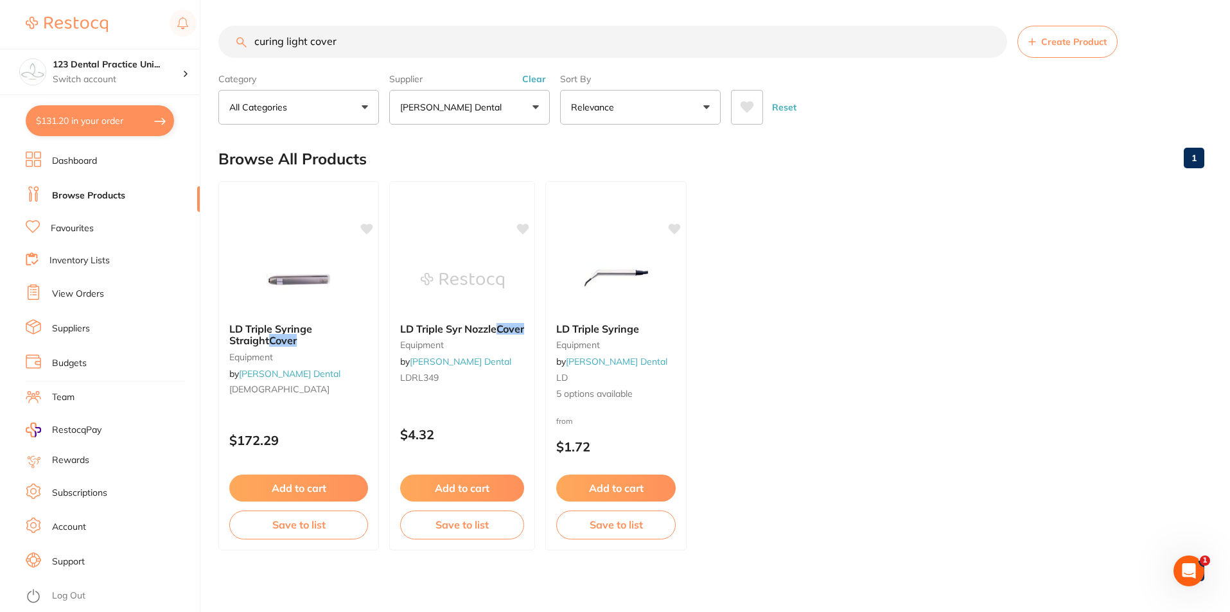
scroll to position [0, 0]
click at [345, 35] on input "curing light cover" at bounding box center [612, 42] width 788 height 32
drag, startPoint x: 343, startPoint y: 38, endPoint x: 60, endPoint y: 35, distance: 283.2
click at [60, 35] on div "$131.20 123 Dental Practice Uni... Switch account 123 Dental Practice Unit Trus…" at bounding box center [615, 306] width 1230 height 612
type input "bracket table cover"
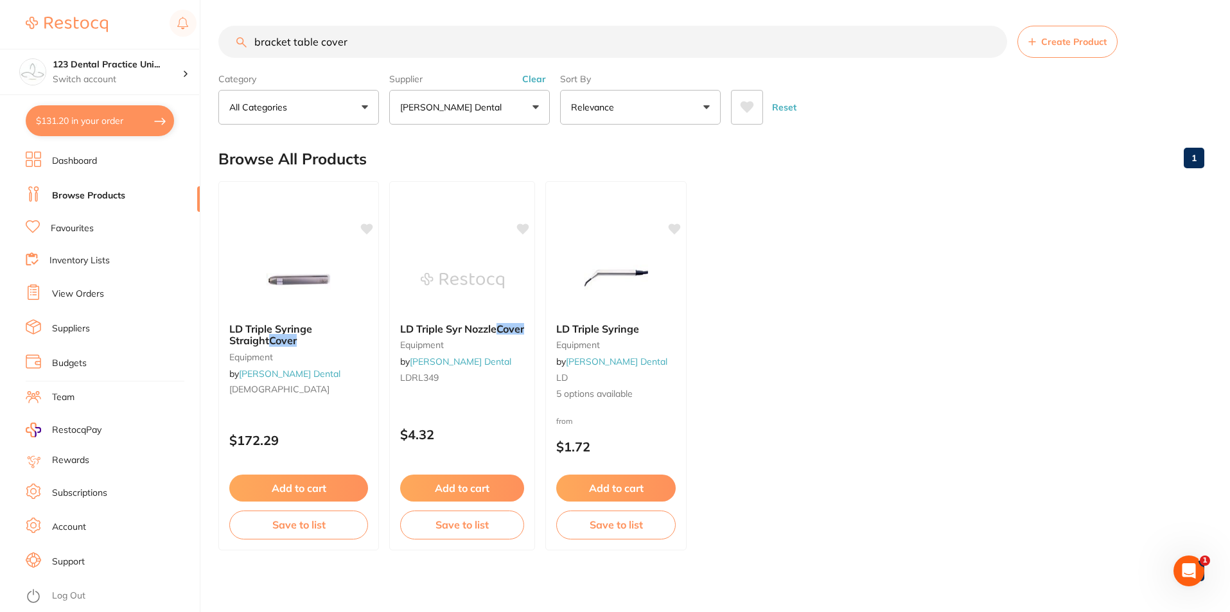
click at [382, 43] on input "bracket table cover" at bounding box center [612, 42] width 788 height 32
drag, startPoint x: 360, startPoint y: 45, endPoint x: 322, endPoint y: 36, distance: 38.9
click at [322, 36] on input "bracket table cover" at bounding box center [612, 42] width 788 height 32
type input "bracket table drape"
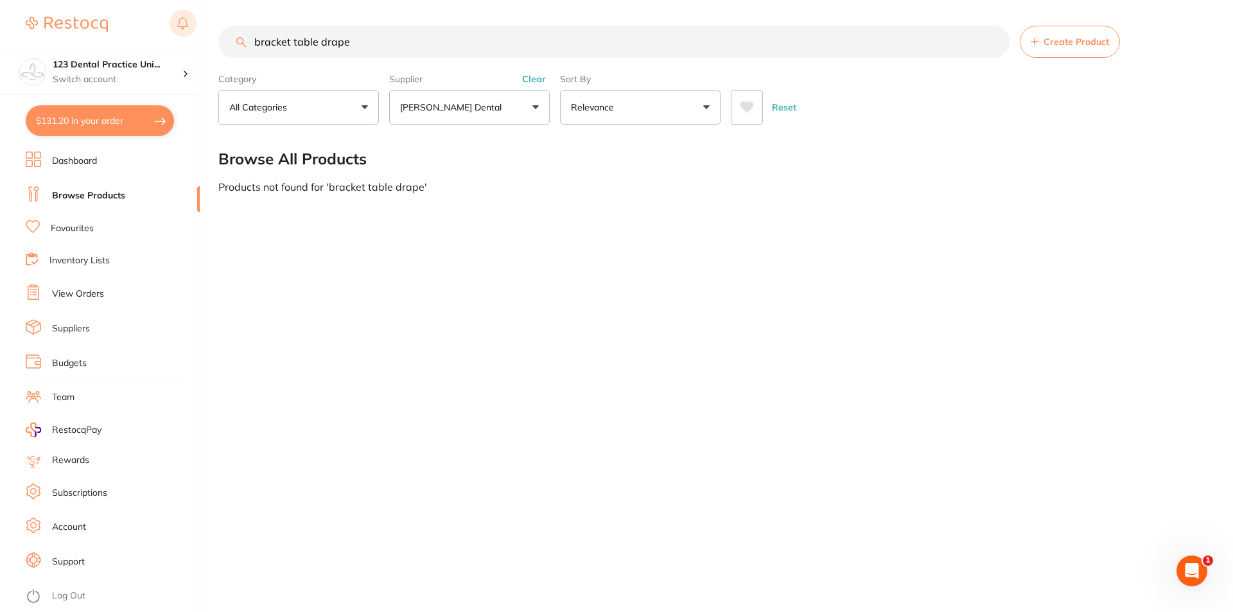
drag, startPoint x: 410, startPoint y: 33, endPoint x: 193, endPoint y: 36, distance: 216.4
click at [193, 36] on div "$131.20 123 Dental Practice Uni... Switch account 123 Dental Practice Unit Trus…" at bounding box center [616, 306] width 1233 height 612
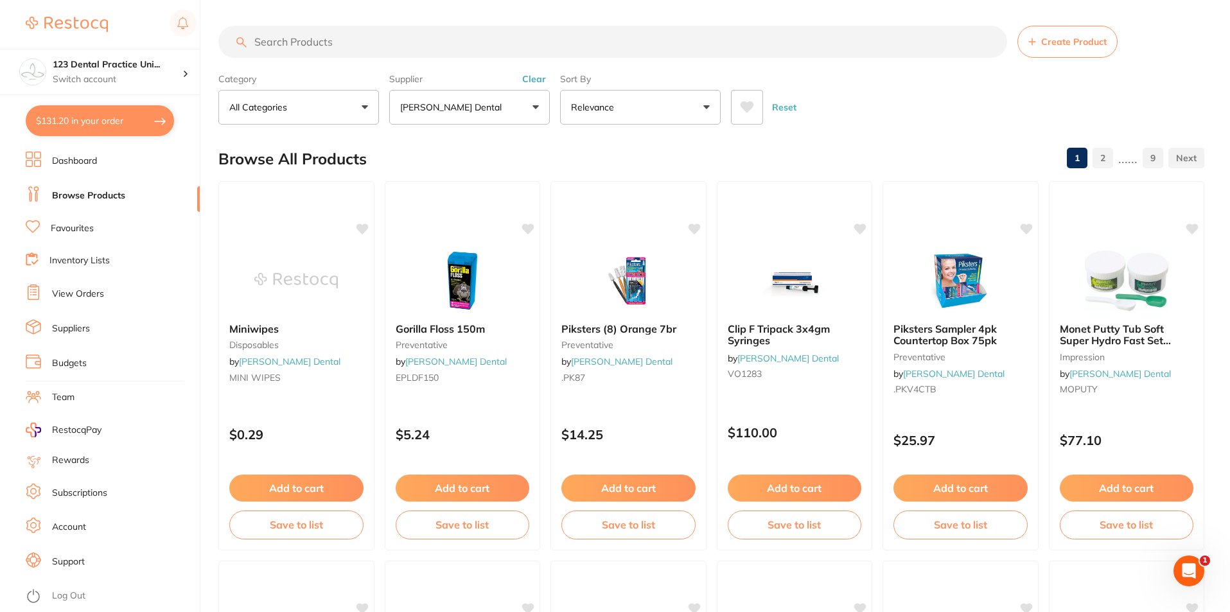
click at [408, 39] on input "search" at bounding box center [612, 42] width 788 height 32
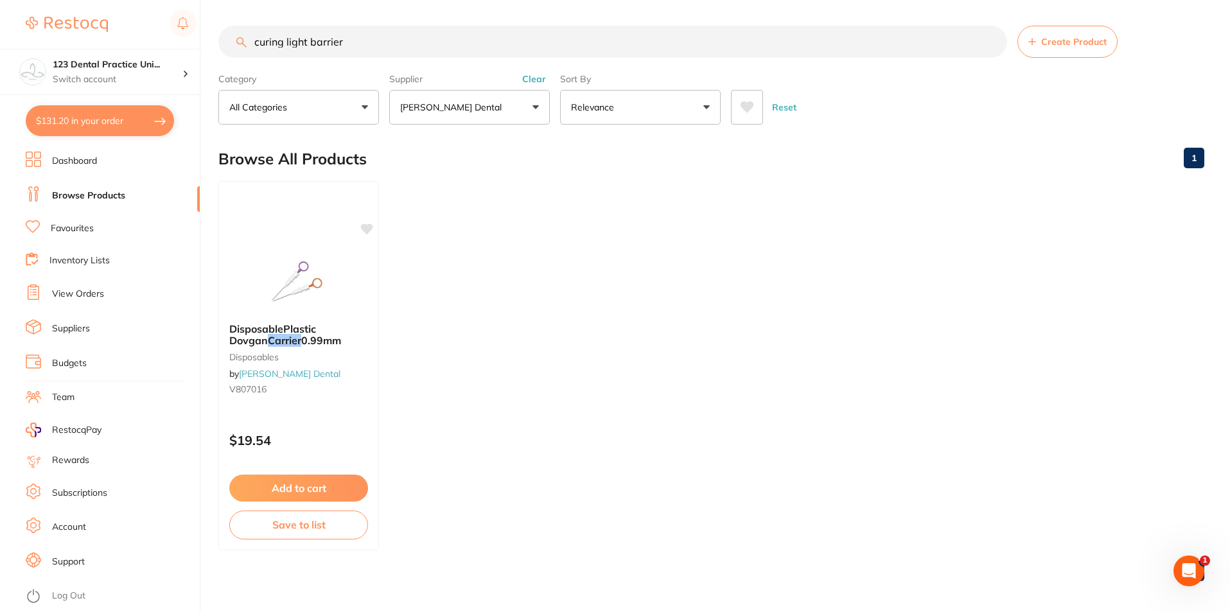
drag, startPoint x: 365, startPoint y: 37, endPoint x: 226, endPoint y: 22, distance: 140.0
click at [161, 18] on div "$131.20 123 Dental Practice Uni... Switch account 123 Dental Practice Unit Trus…" at bounding box center [615, 306] width 1230 height 612
type input "hedstrom file"
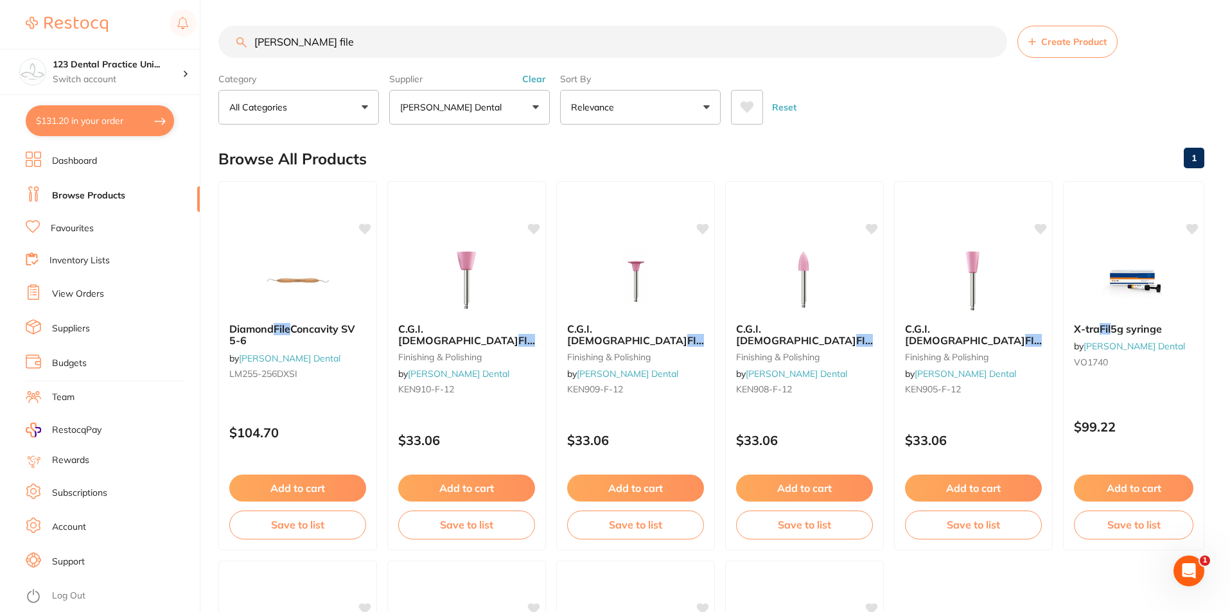
click at [101, 118] on button "$131.20 in your order" at bounding box center [100, 120] width 148 height 31
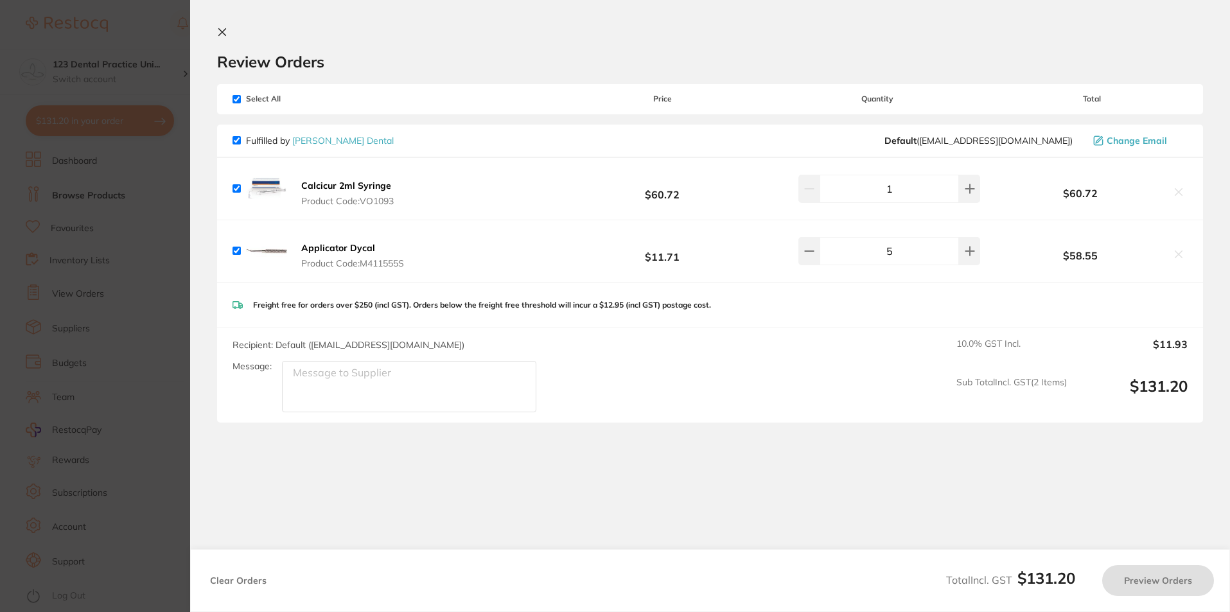
checkbox input "true"
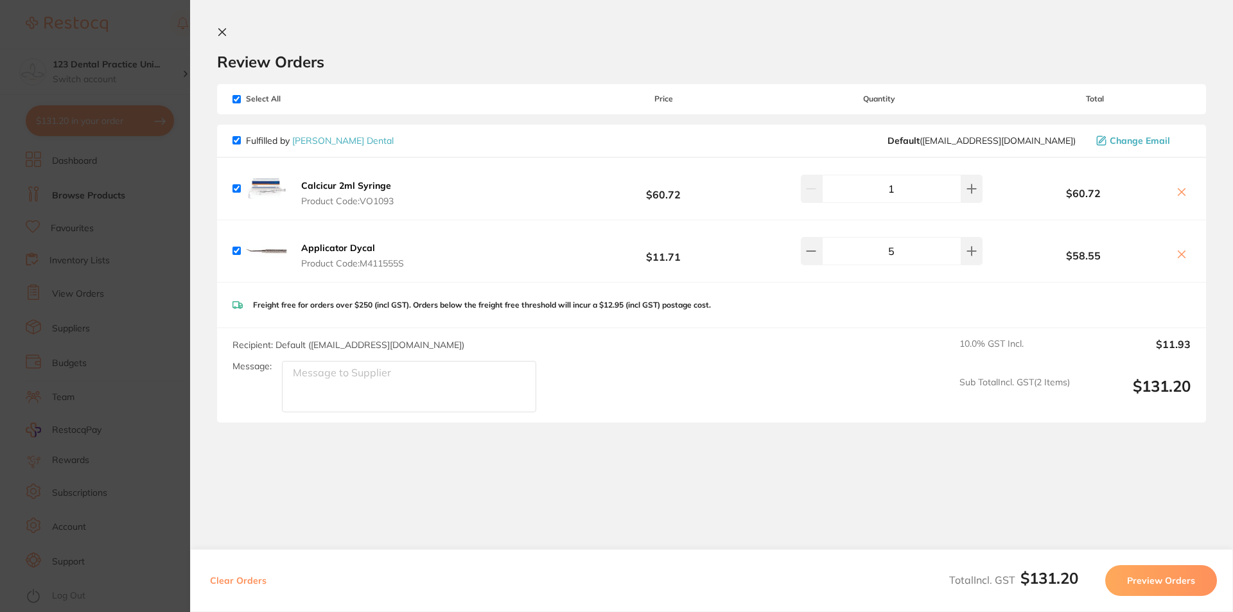
drag, startPoint x: 385, startPoint y: 184, endPoint x: 319, endPoint y: 187, distance: 66.2
click at [319, 187] on button "Calcicur 2ml Syringe Product Code: VO1093" at bounding box center [347, 193] width 100 height 27
